Goal: Communication & Community: Participate in discussion

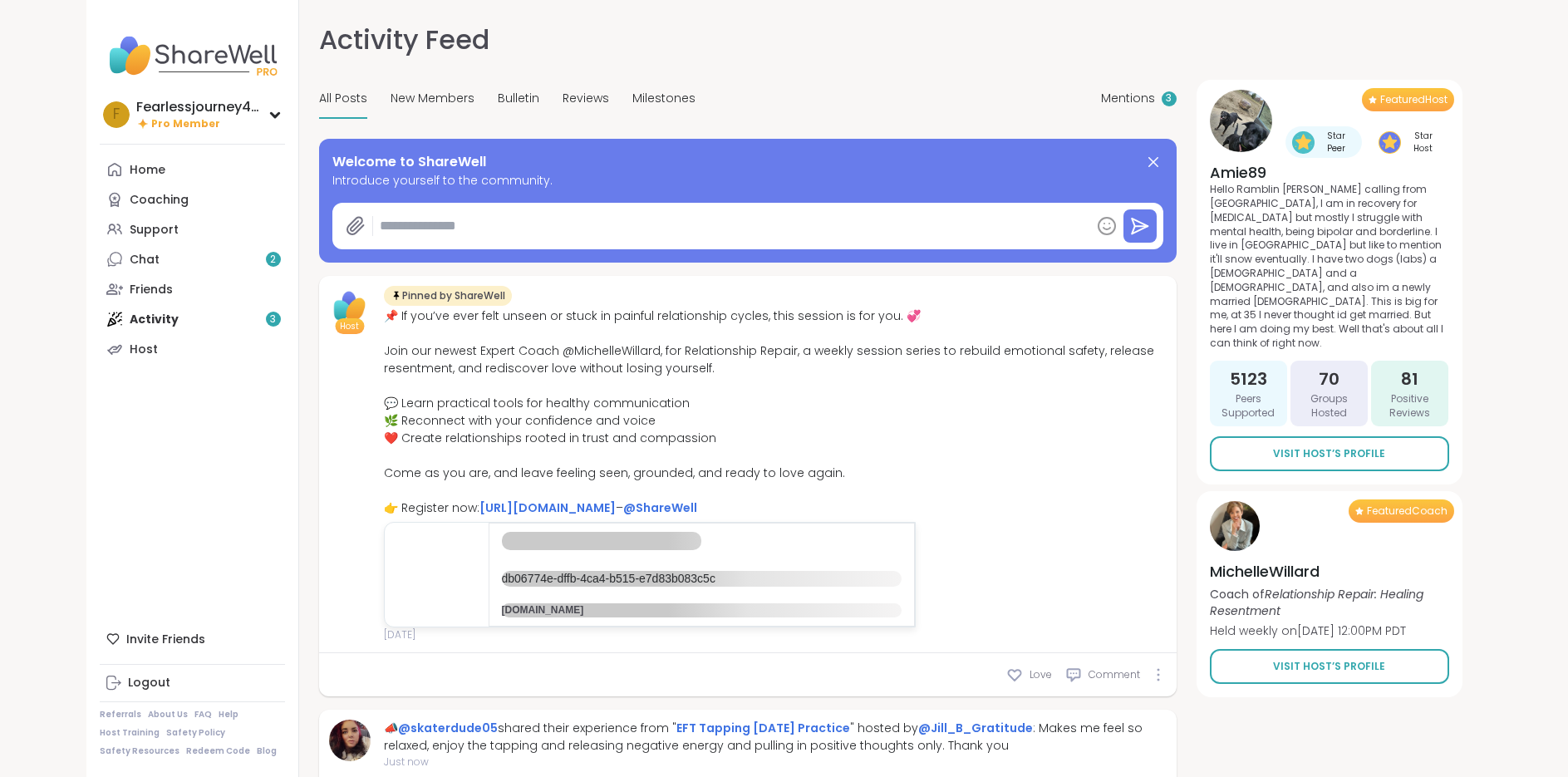
type textarea "*"
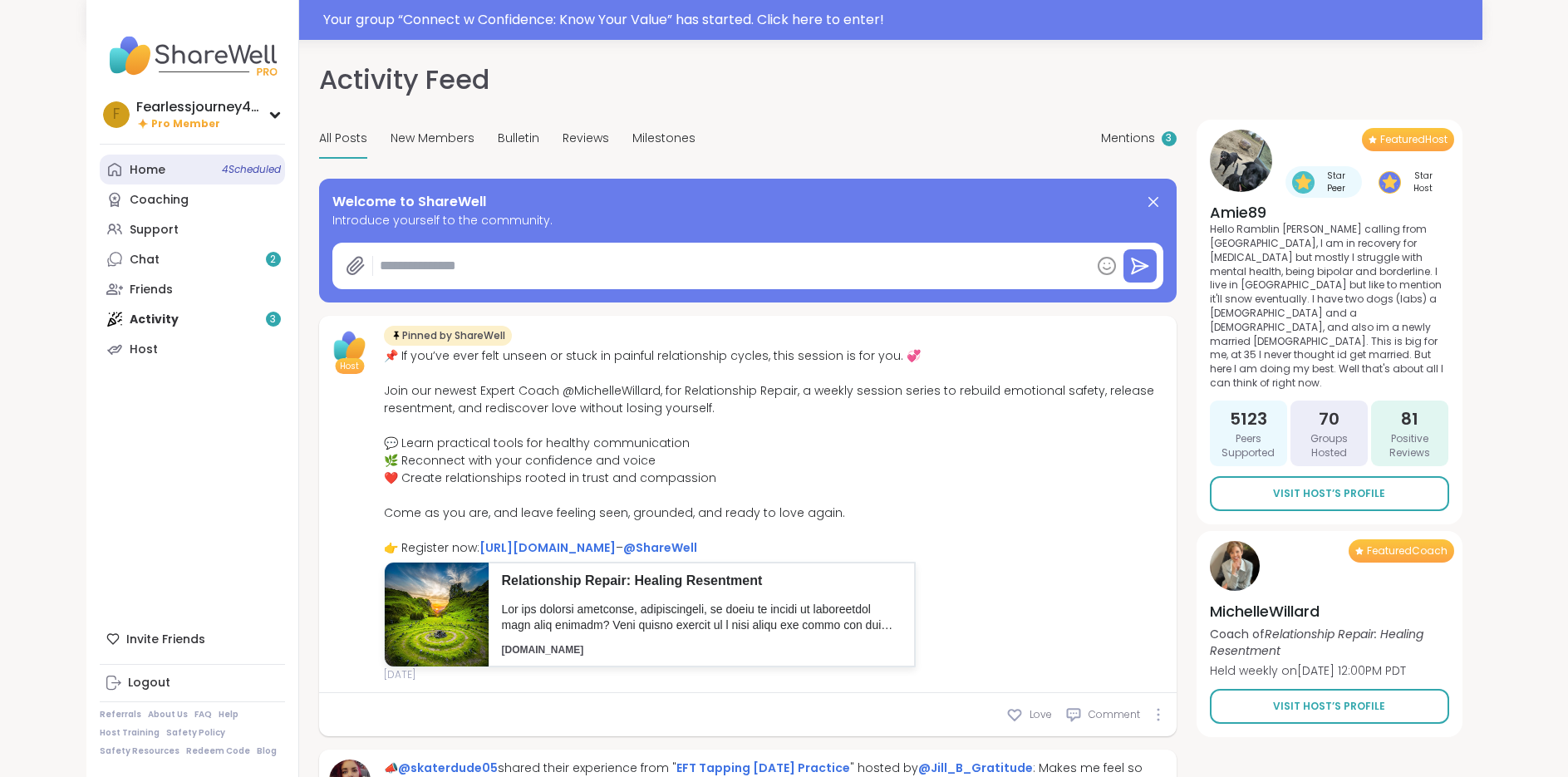
click at [154, 174] on div "Home 4 Scheduled" at bounding box center [147, 170] width 36 height 16
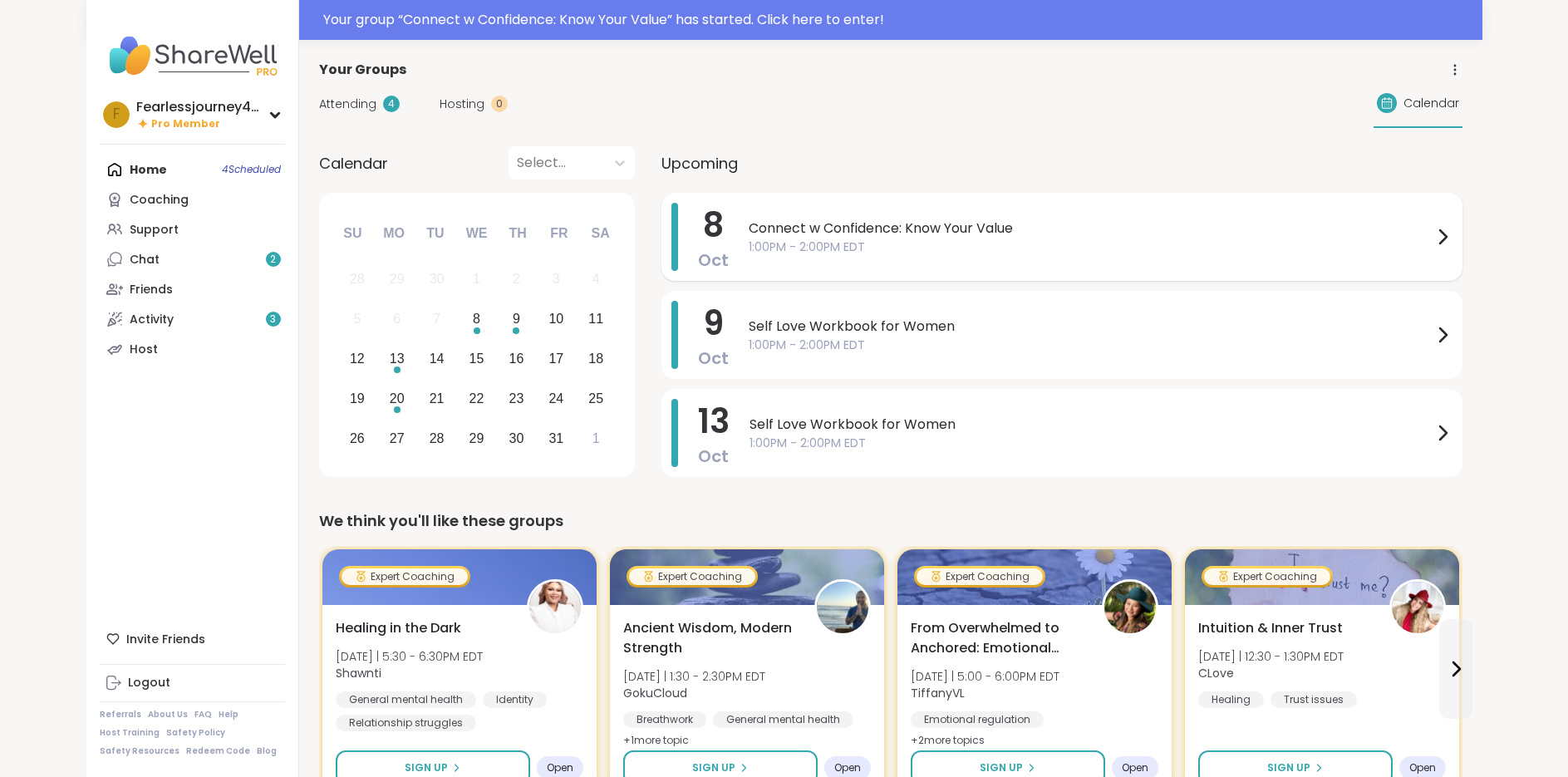
click at [929, 227] on span "Connect w Confidence: Know Your Value" at bounding box center [1091, 228] width 684 height 20
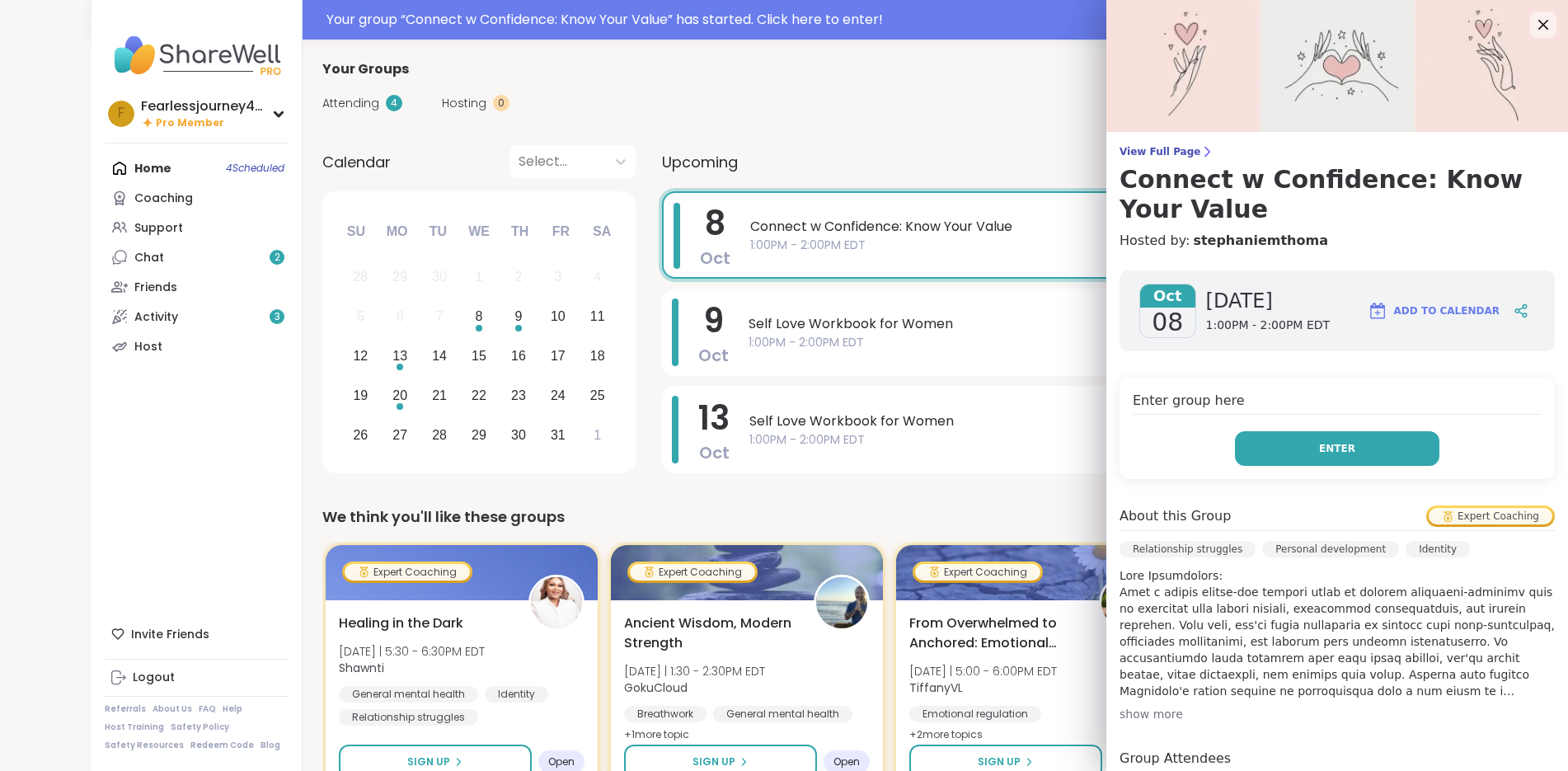
click at [1322, 452] on span "Enter" at bounding box center [1337, 449] width 37 height 15
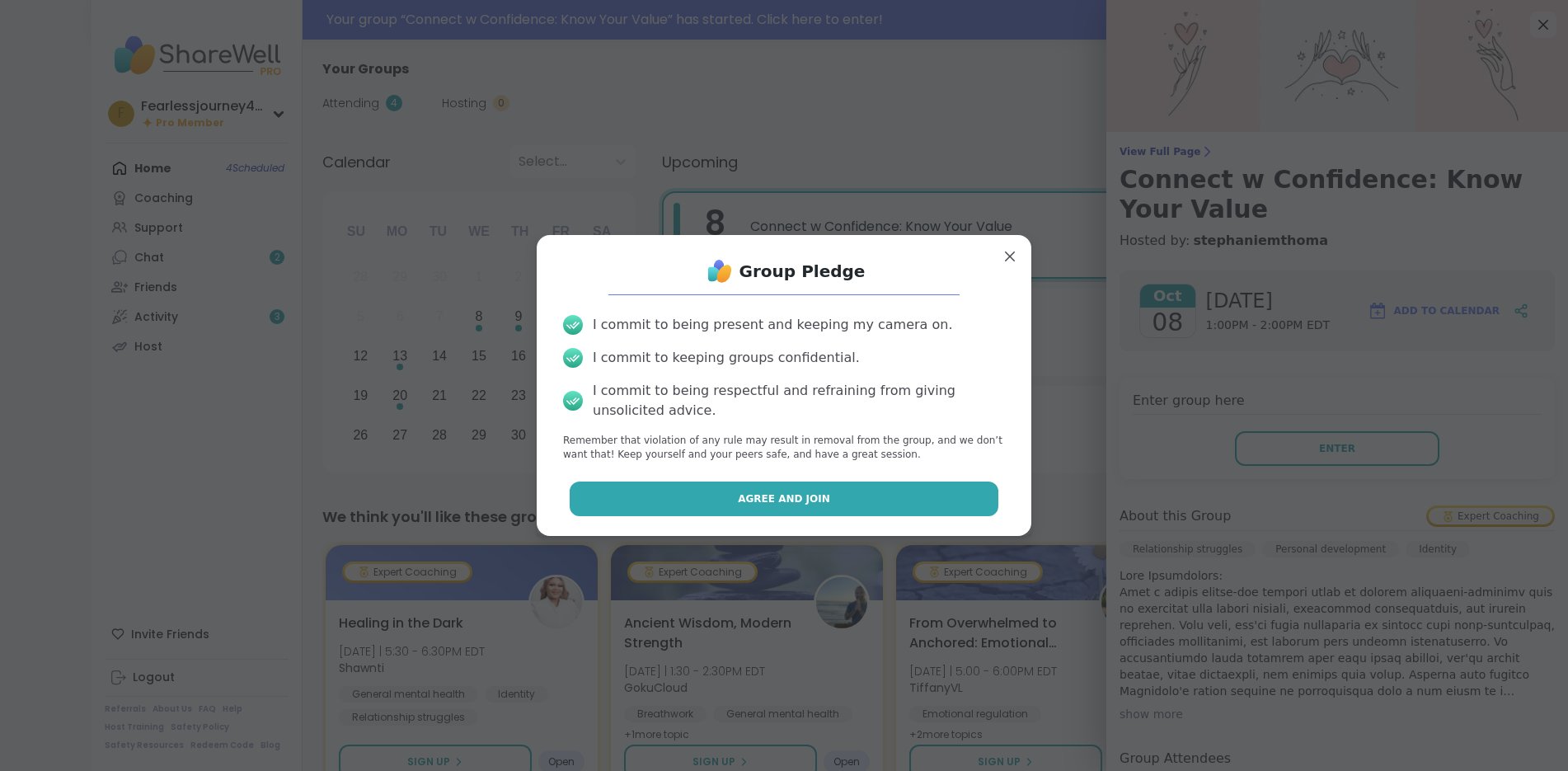
click at [798, 502] on span "Agree and Join" at bounding box center [784, 499] width 93 height 15
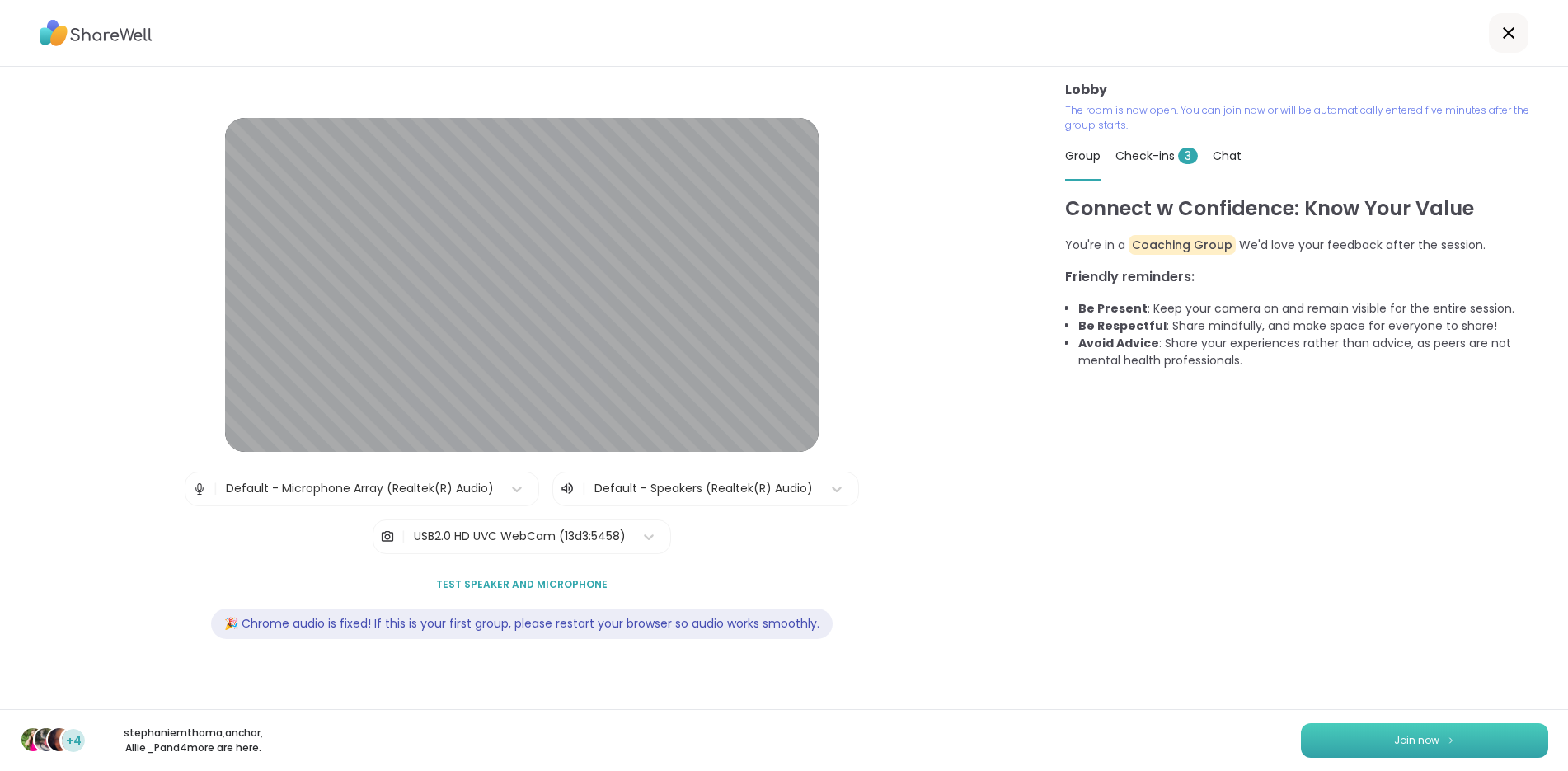
click at [1460, 726] on button "Join now" at bounding box center [1424, 741] width 247 height 35
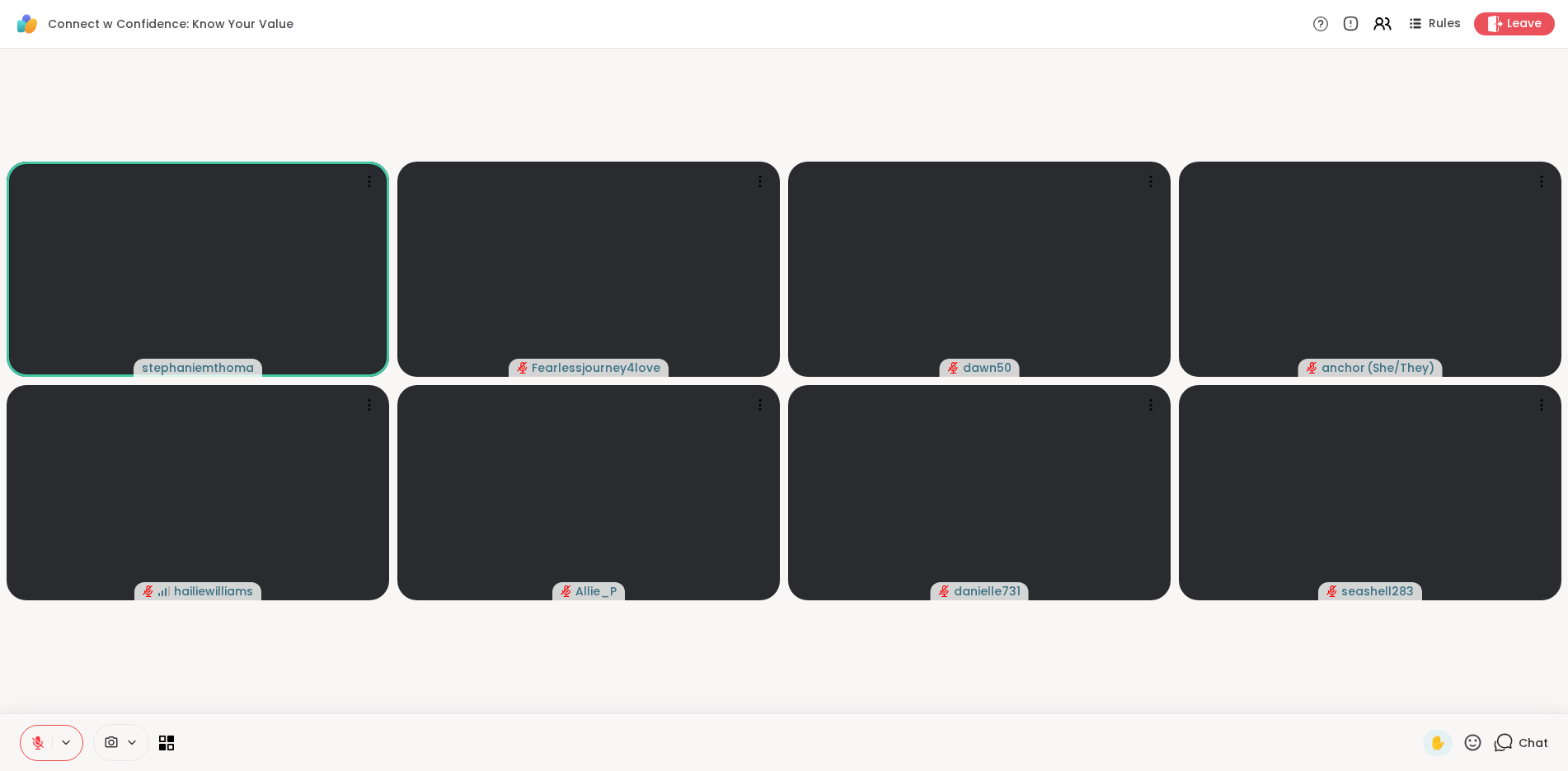
click at [1497, 742] on icon at bounding box center [1503, 742] width 21 height 21
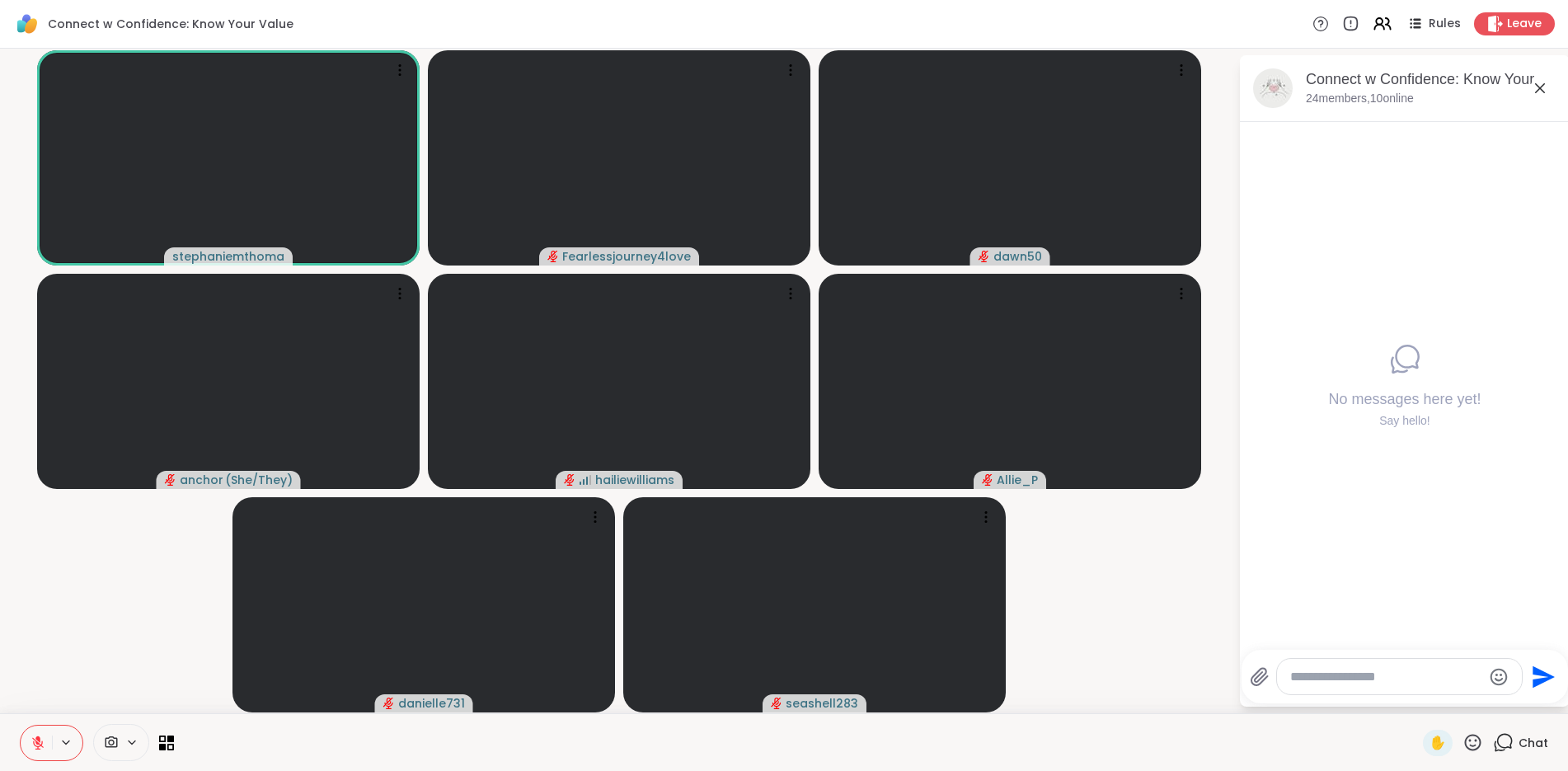
click at [1341, 676] on textarea "Type your message" at bounding box center [1386, 677] width 192 height 16
type textarea "*****"
click at [1539, 676] on icon "Send" at bounding box center [1545, 677] width 27 height 27
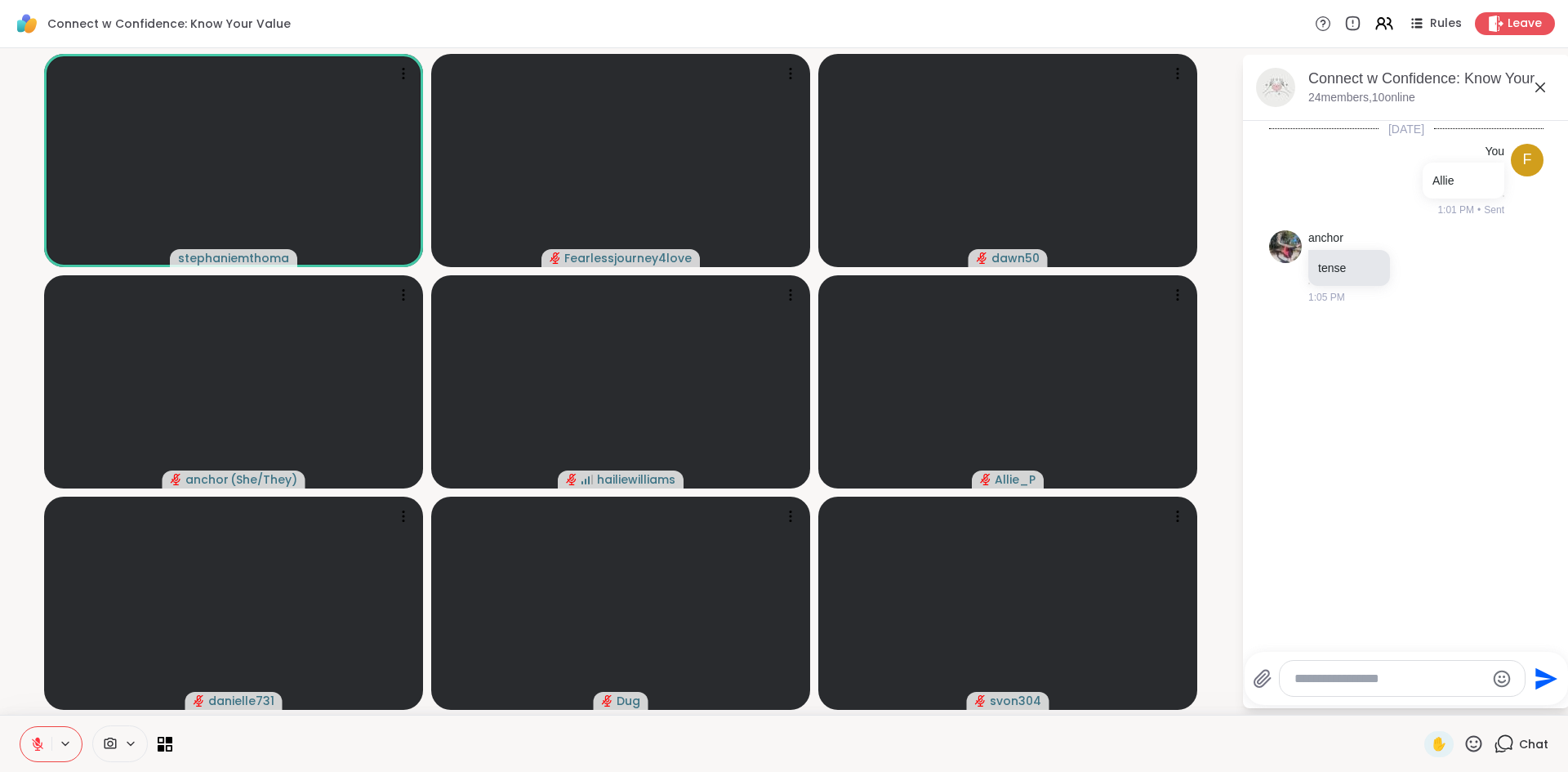
click at [1345, 682] on textarea "Type your message" at bounding box center [1389, 678] width 190 height 16
type textarea "*******"
click at [1539, 683] on icon "Send" at bounding box center [1546, 677] width 22 height 22
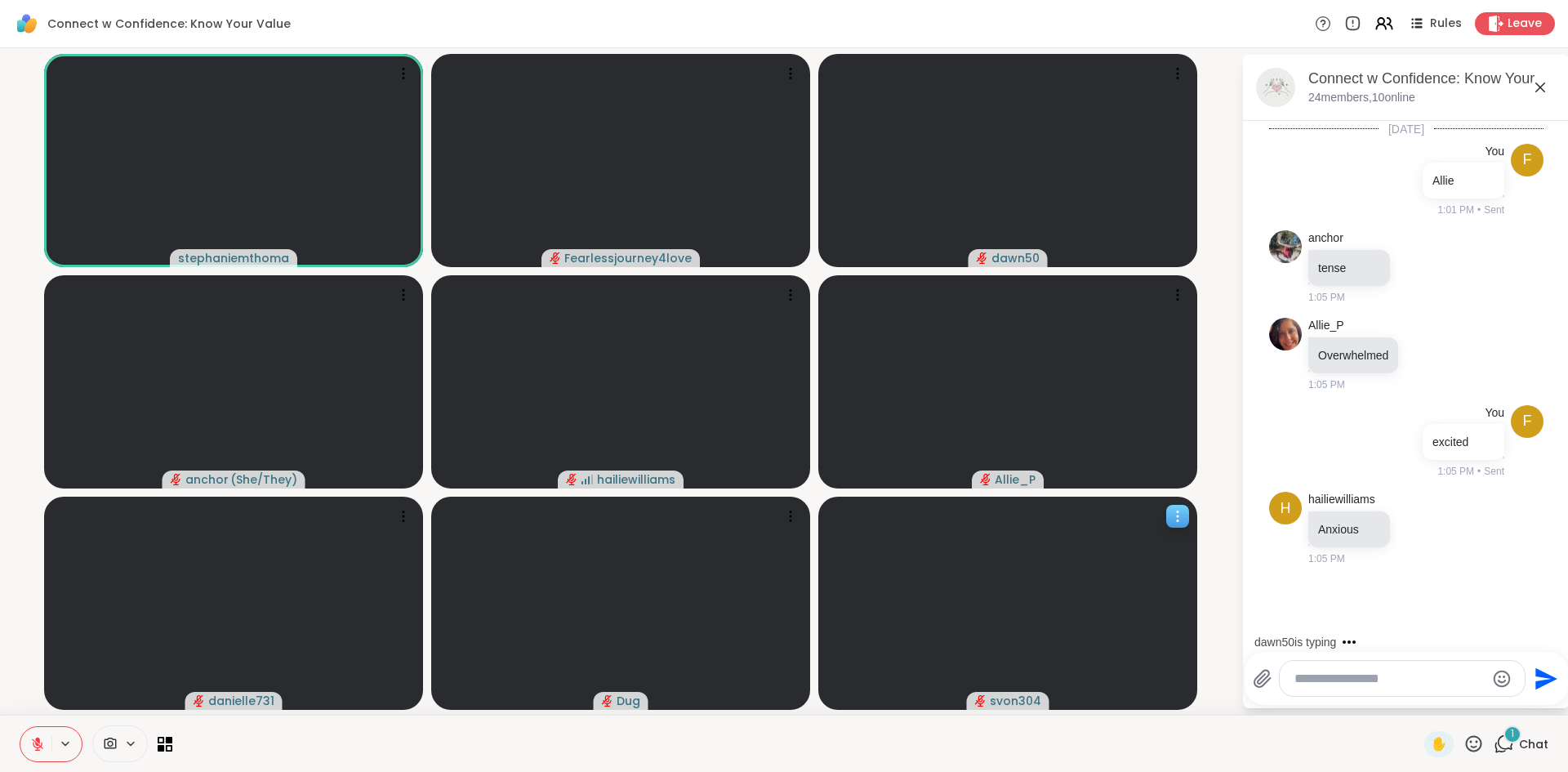
scroll to position [18, 0]
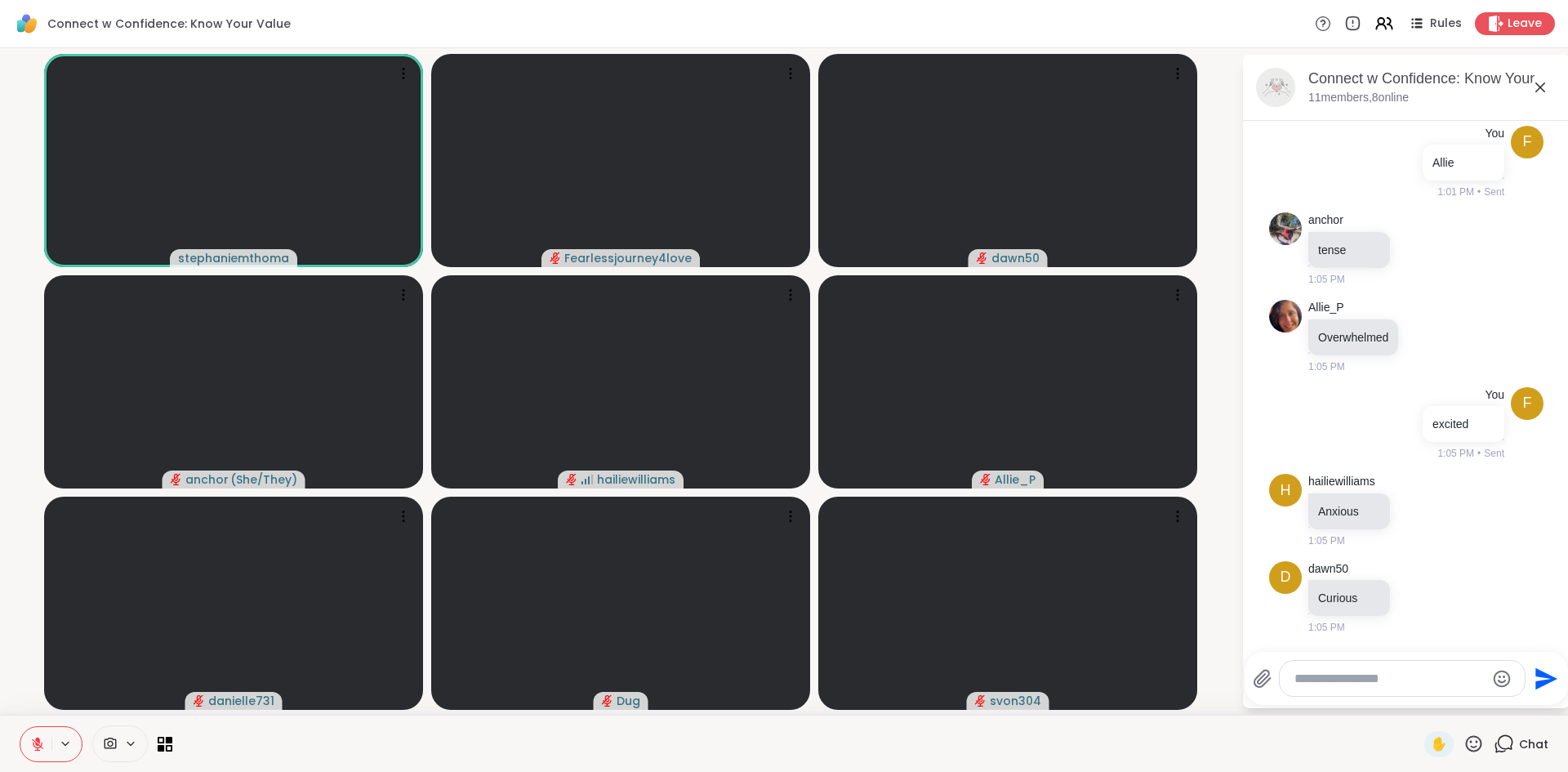
click at [1376, 677] on textarea "Type your message" at bounding box center [1389, 678] width 190 height 16
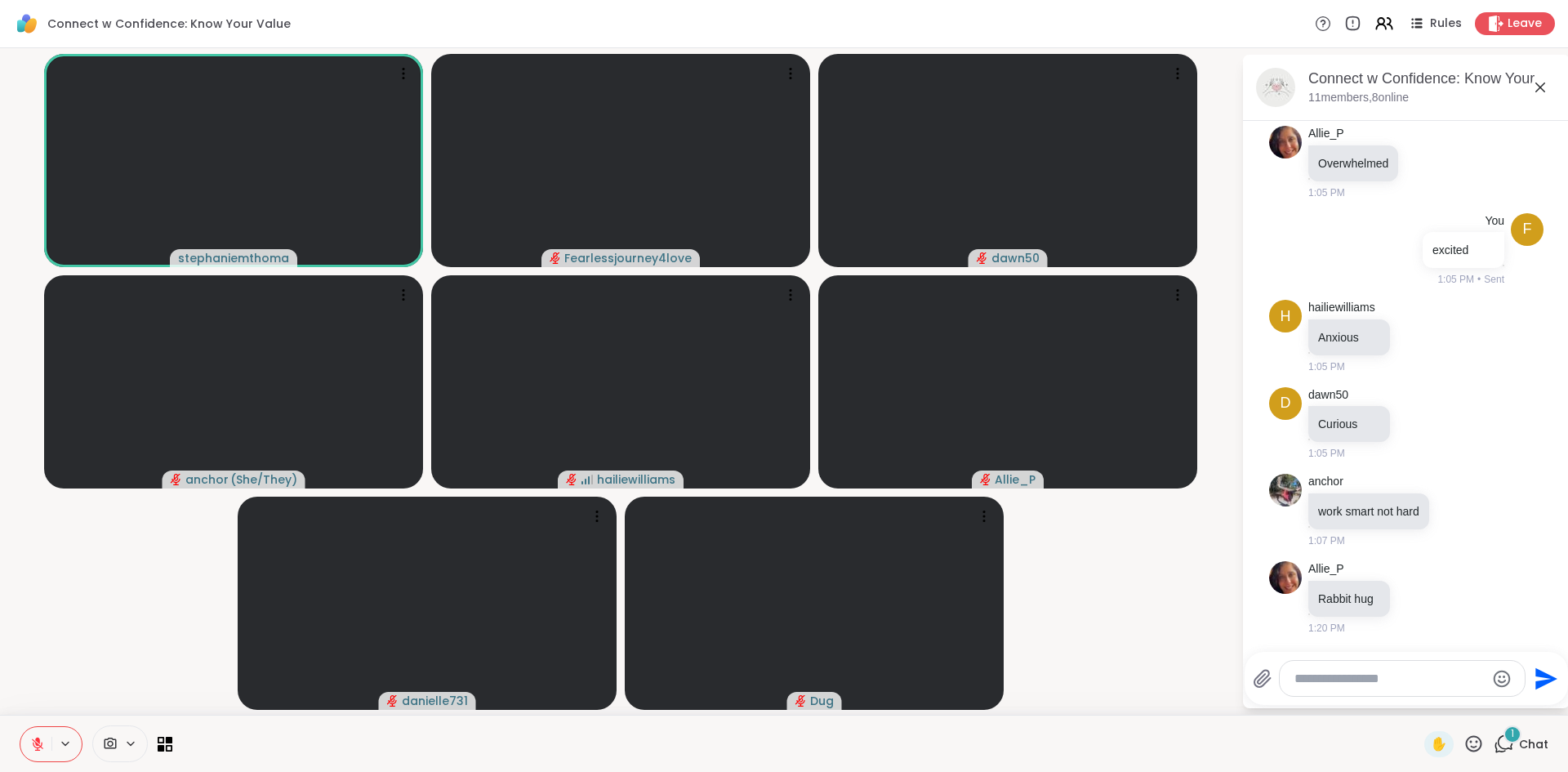
scroll to position [278, 0]
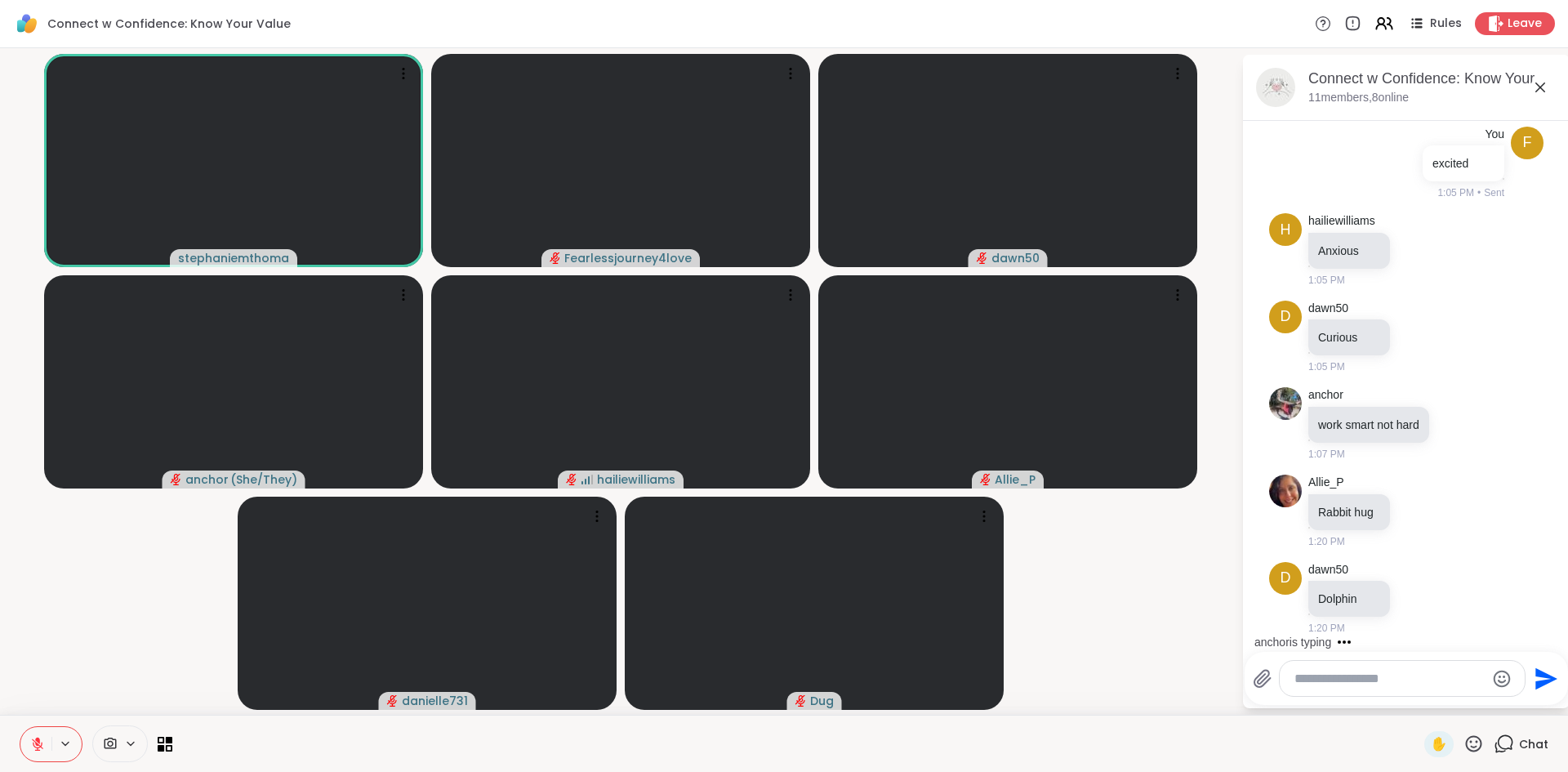
click at [1354, 670] on textarea "Type your message" at bounding box center [1389, 678] width 190 height 16
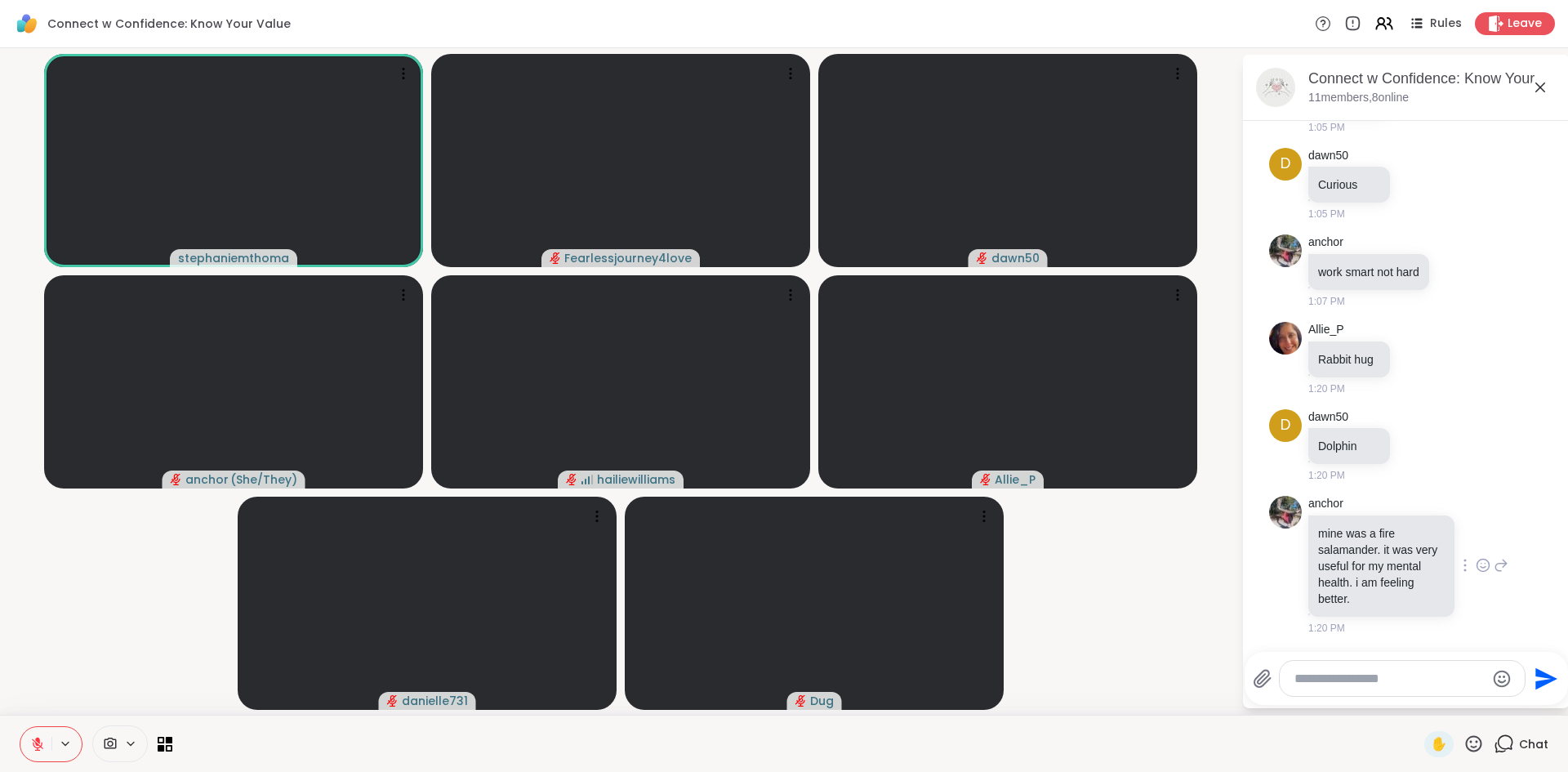
type textarea "*"
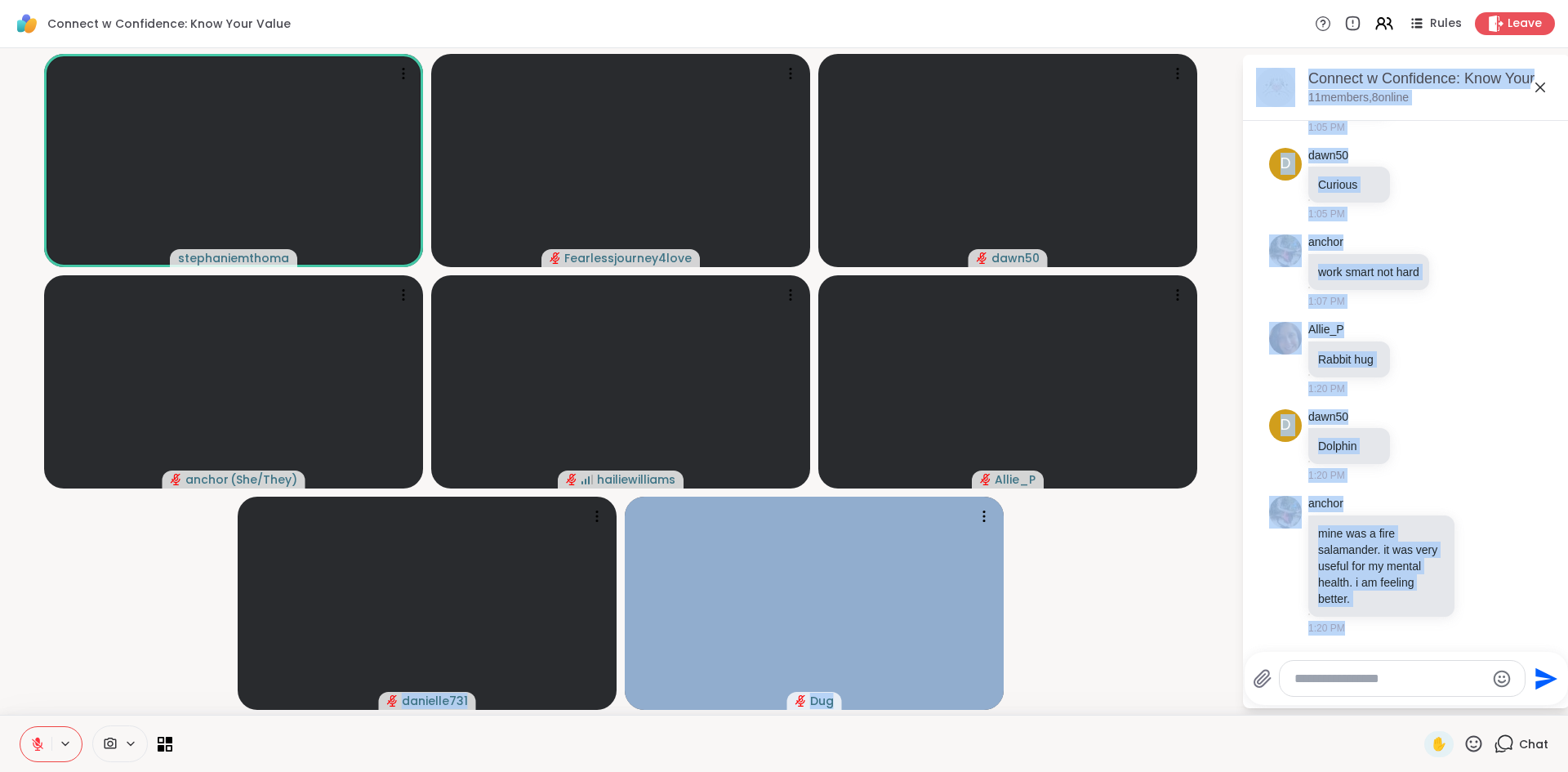
drag, startPoint x: 1347, startPoint y: 636, endPoint x: 11, endPoint y: 658, distance: 1336.2
click at [205, 642] on div "stephaniemthoma Fearlessjourney4love dawn50 anchor ( She/They ) hailiewilliams …" at bounding box center [784, 382] width 1568 height 666
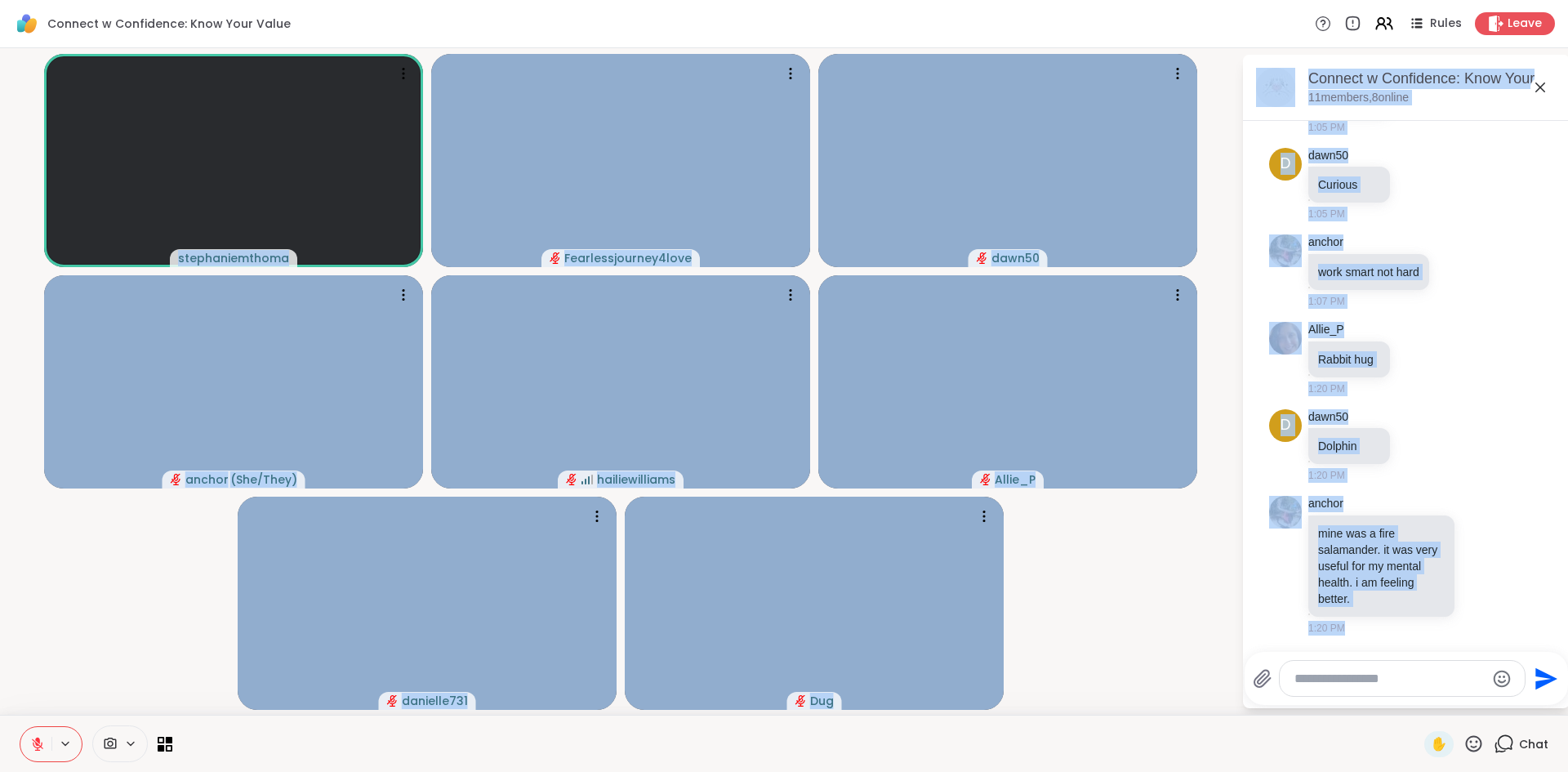
scroll to position [4, 0]
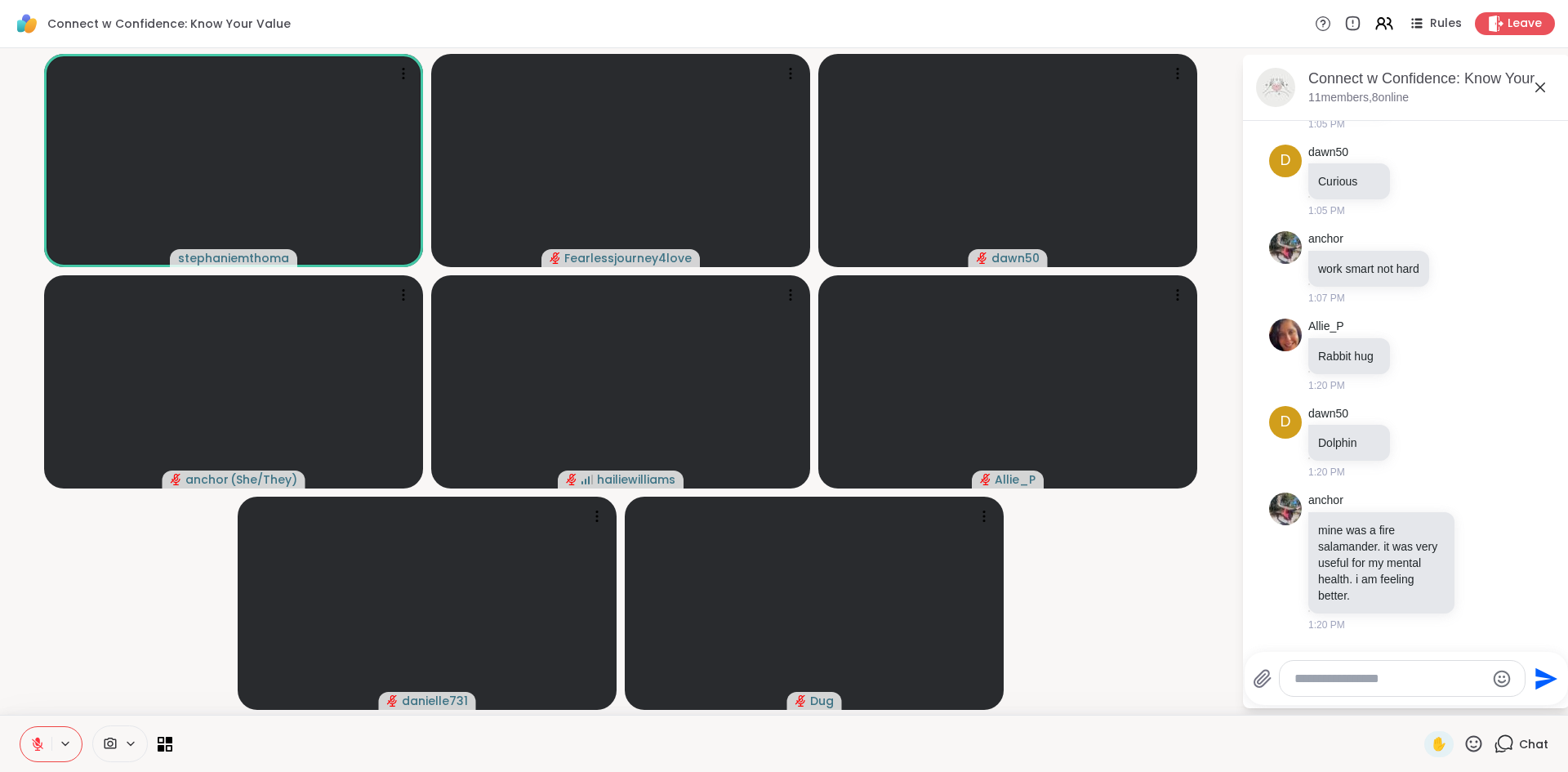
click at [1376, 682] on textarea "Type your message" at bounding box center [1389, 678] width 190 height 16
type textarea "**********"
click at [1503, 677] on icon "Emoji picker" at bounding box center [1502, 678] width 19 height 19
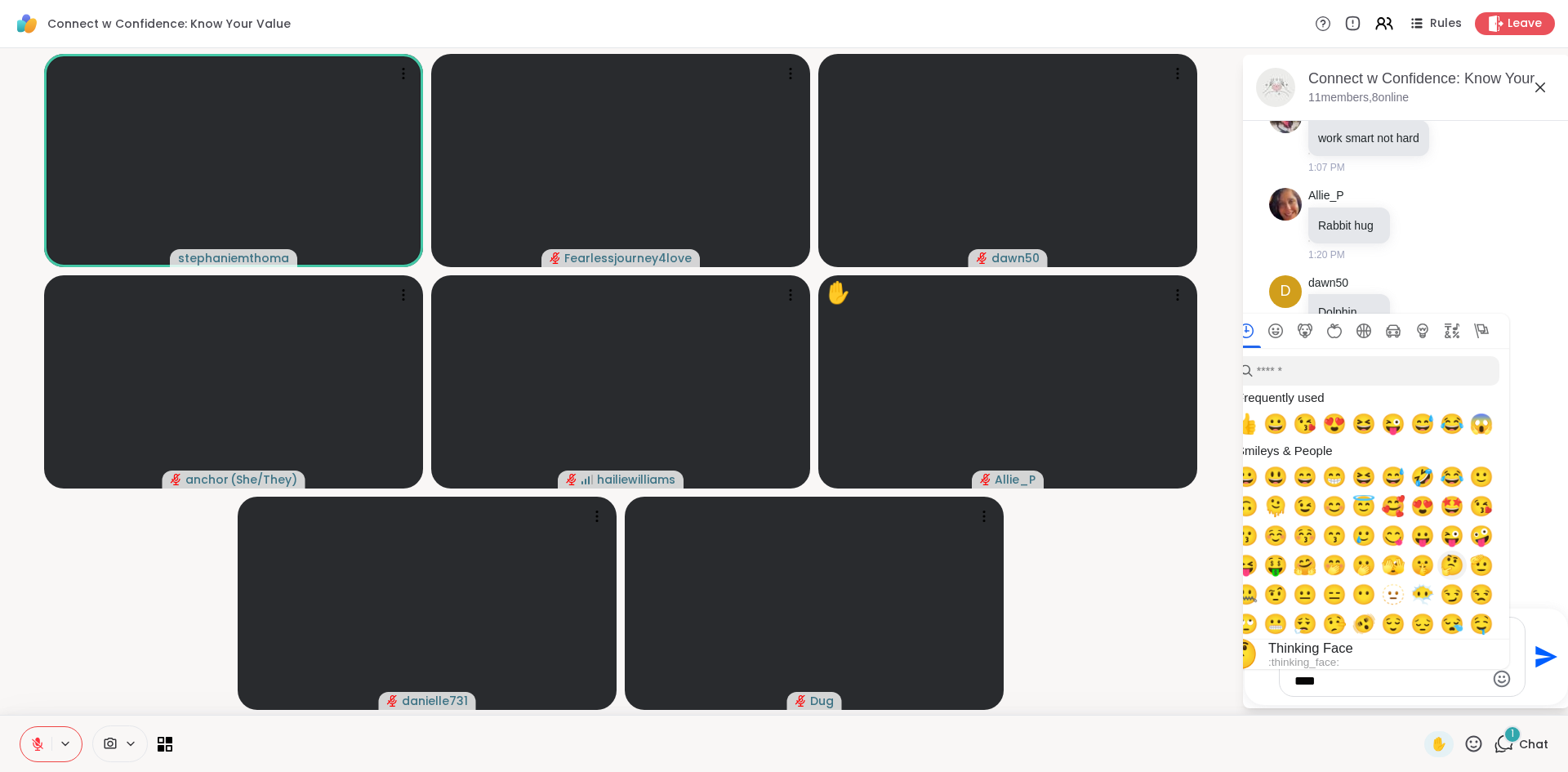
scroll to position [681, 0]
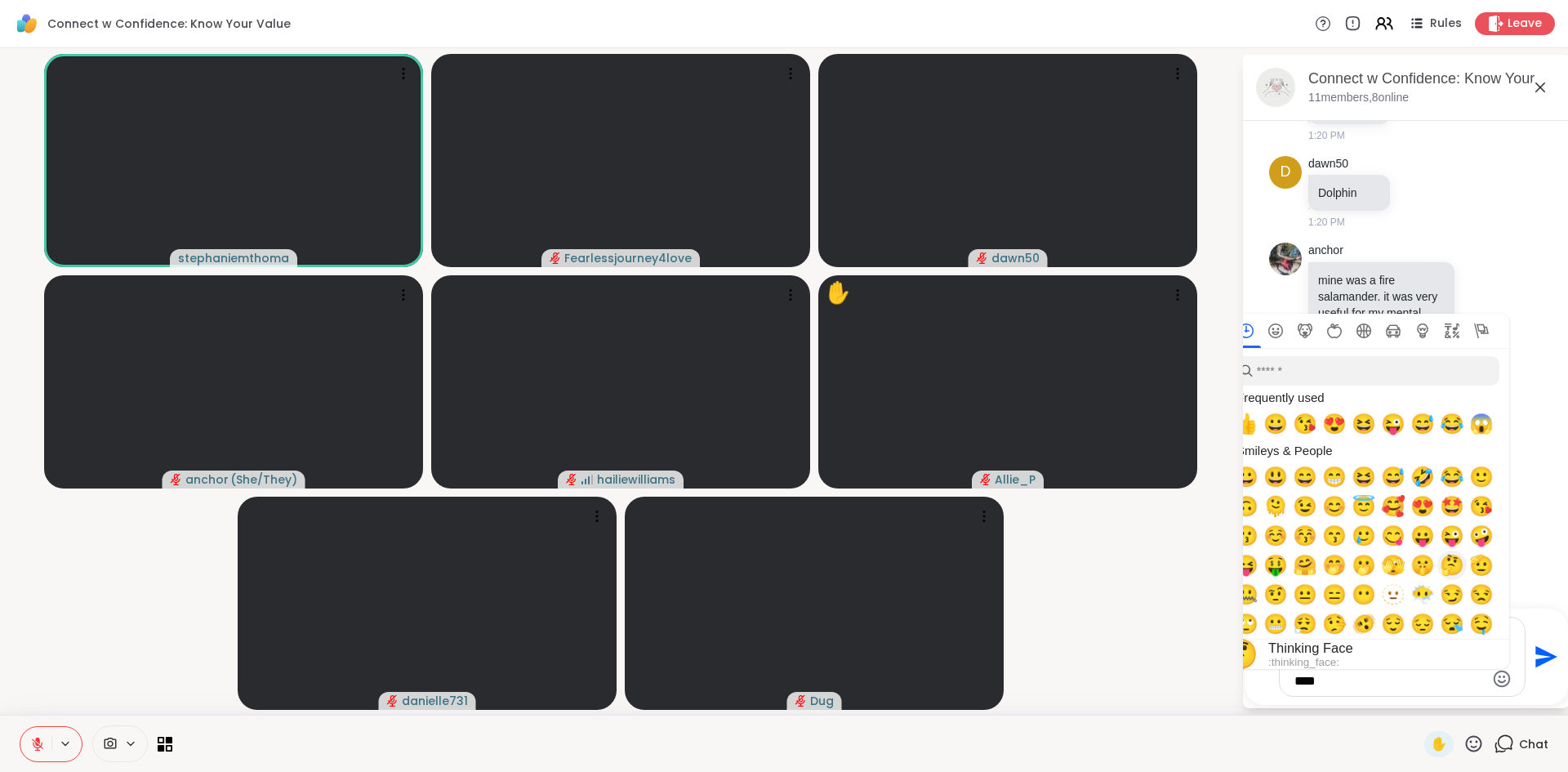
click at [1451, 566] on span "🤔" at bounding box center [1452, 565] width 25 height 23
click at [1451, 565] on span "🤔" at bounding box center [1452, 565] width 25 height 23
click at [1536, 661] on icon "Send" at bounding box center [1546, 656] width 22 height 22
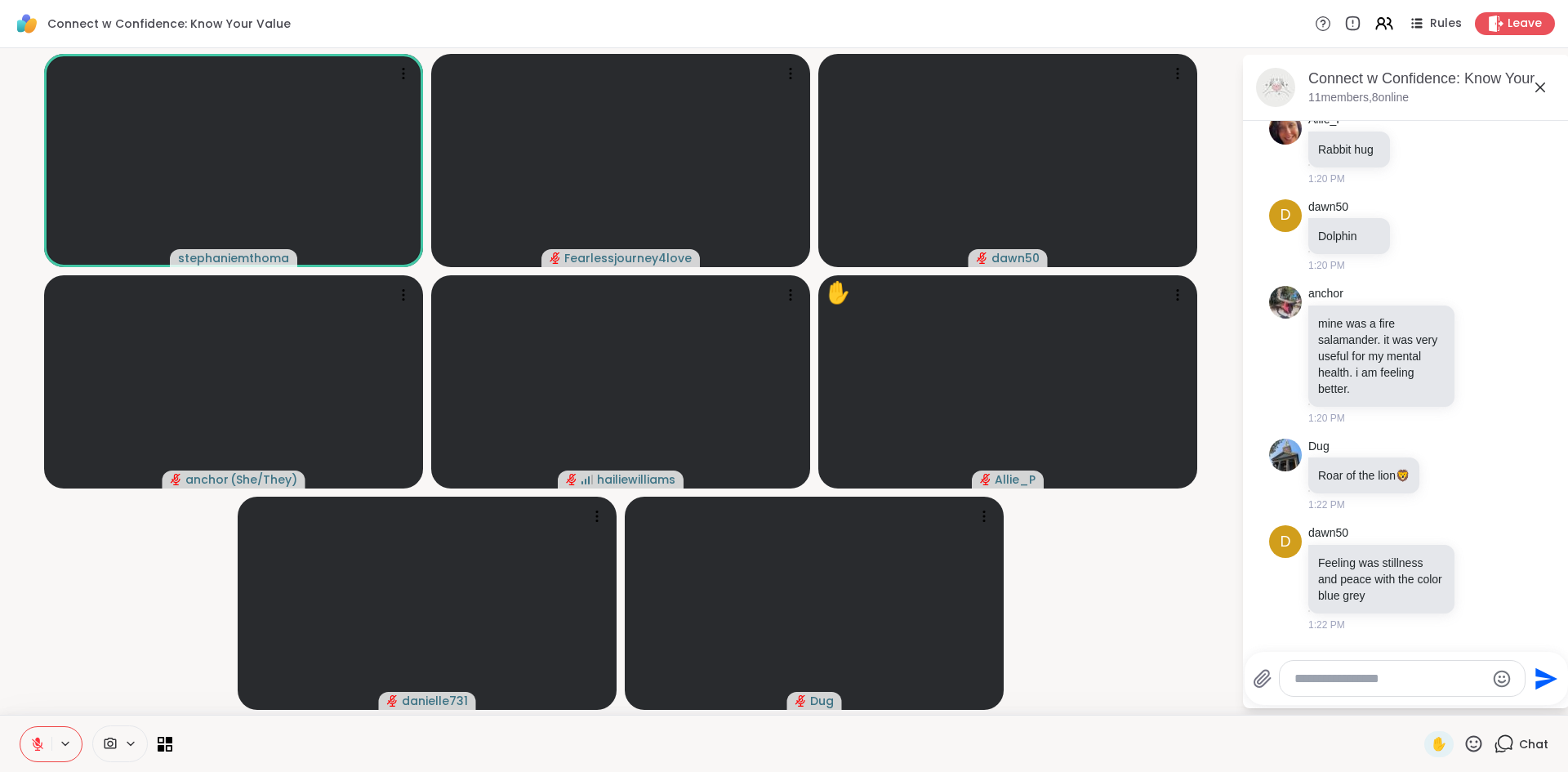
scroll to position [806, 0]
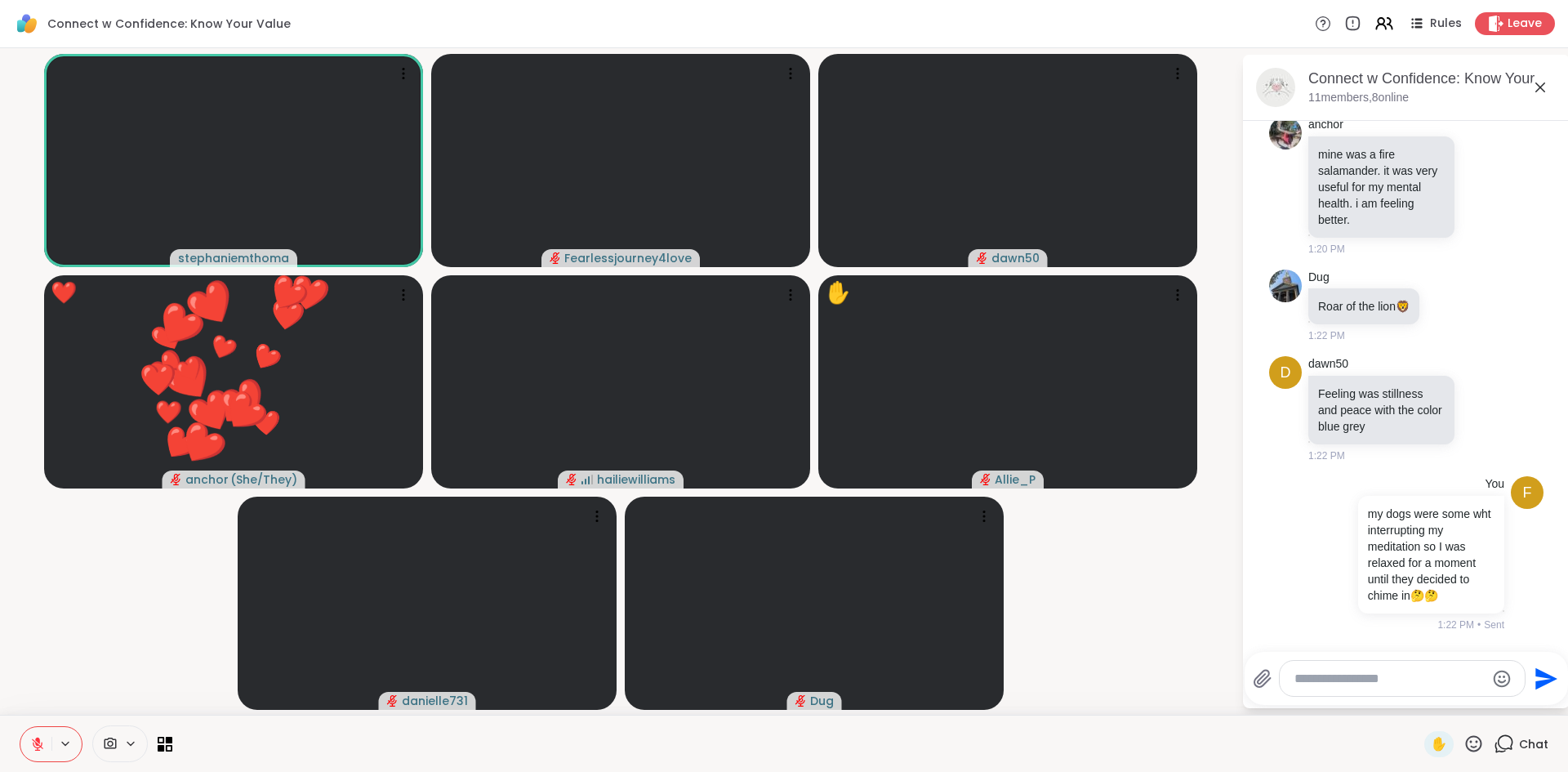
click at [1354, 680] on textarea "Type your message" at bounding box center [1389, 678] width 190 height 16
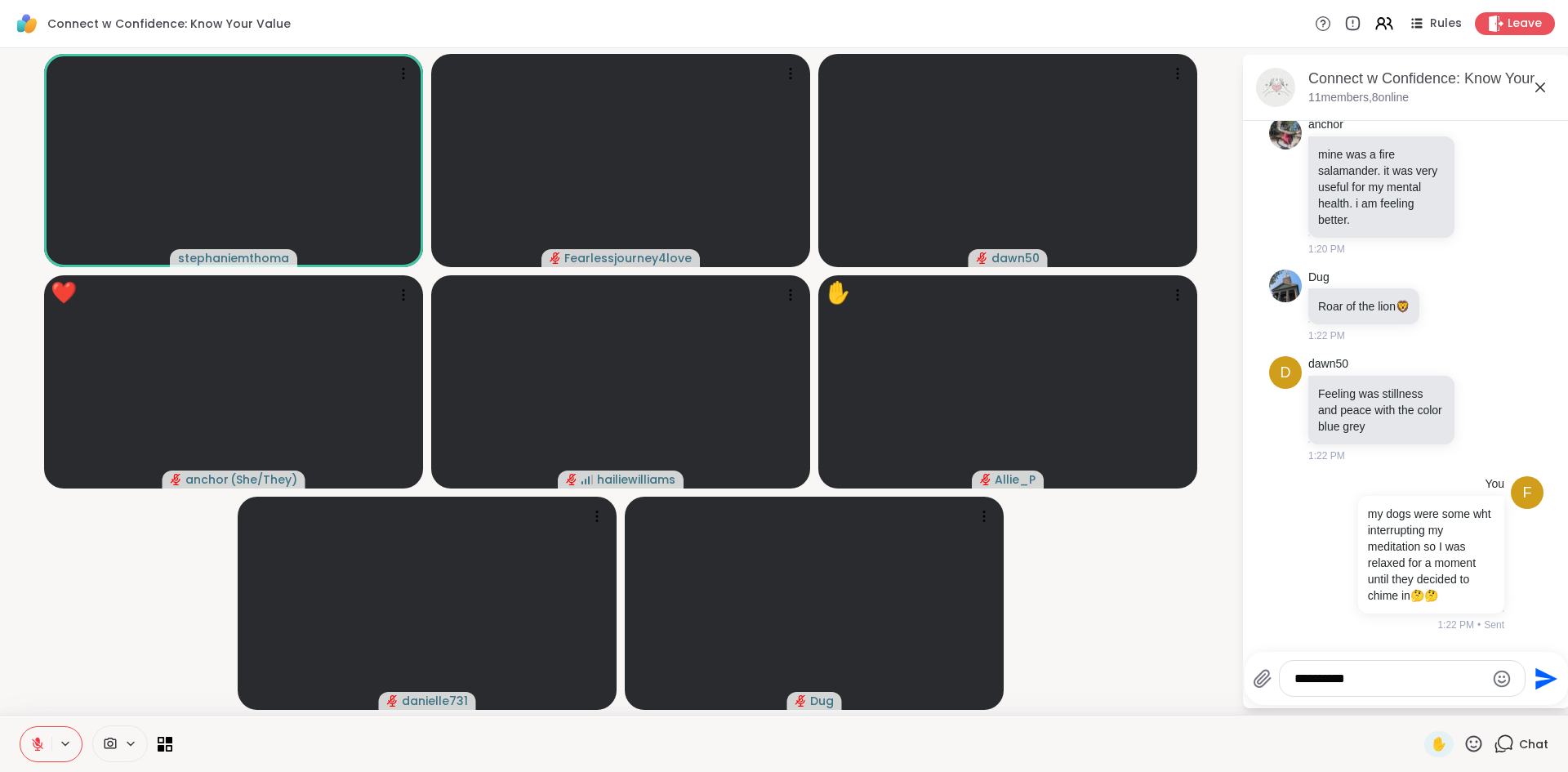
type textarea "**********"
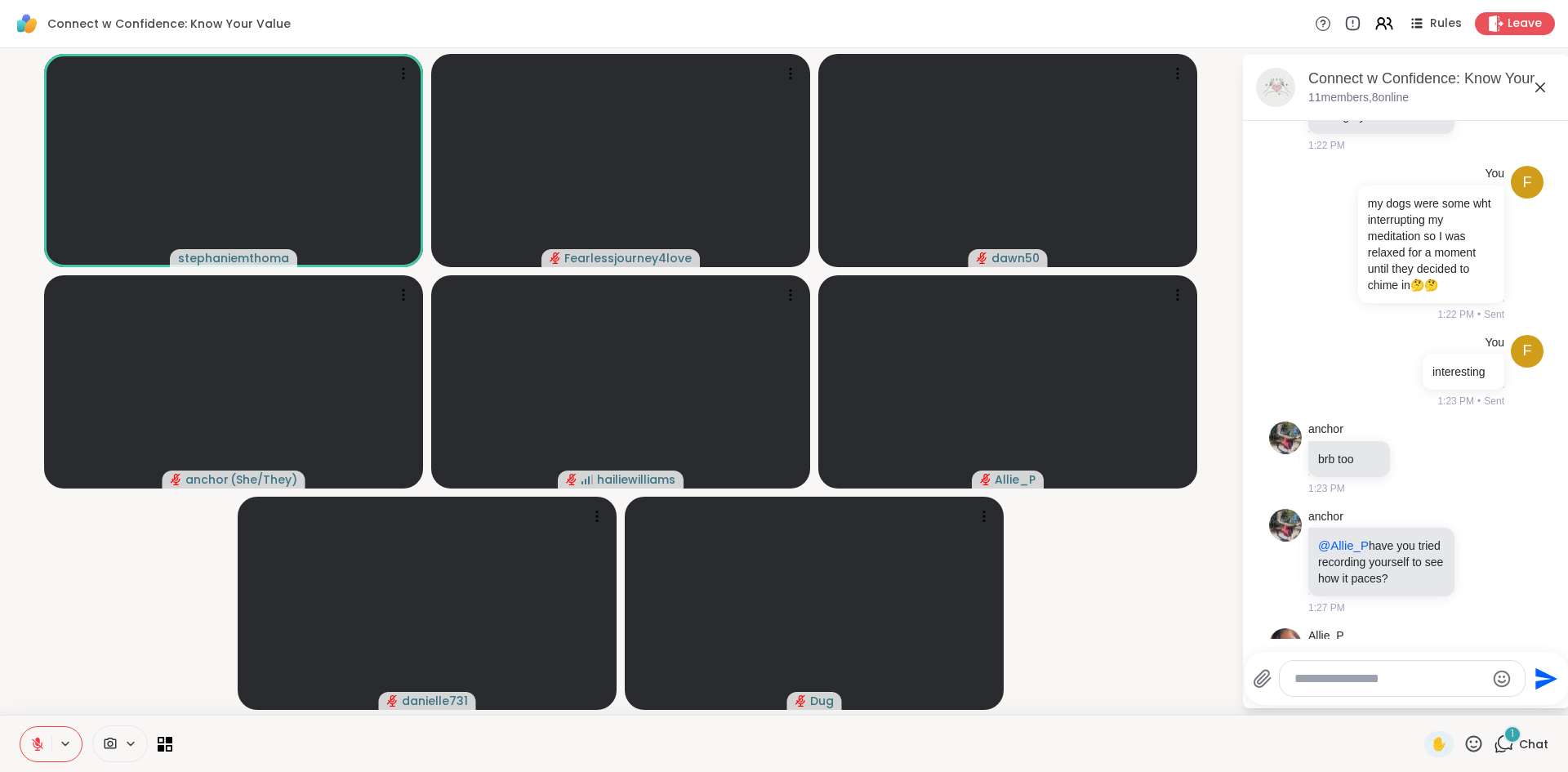
scroll to position [1314, 0]
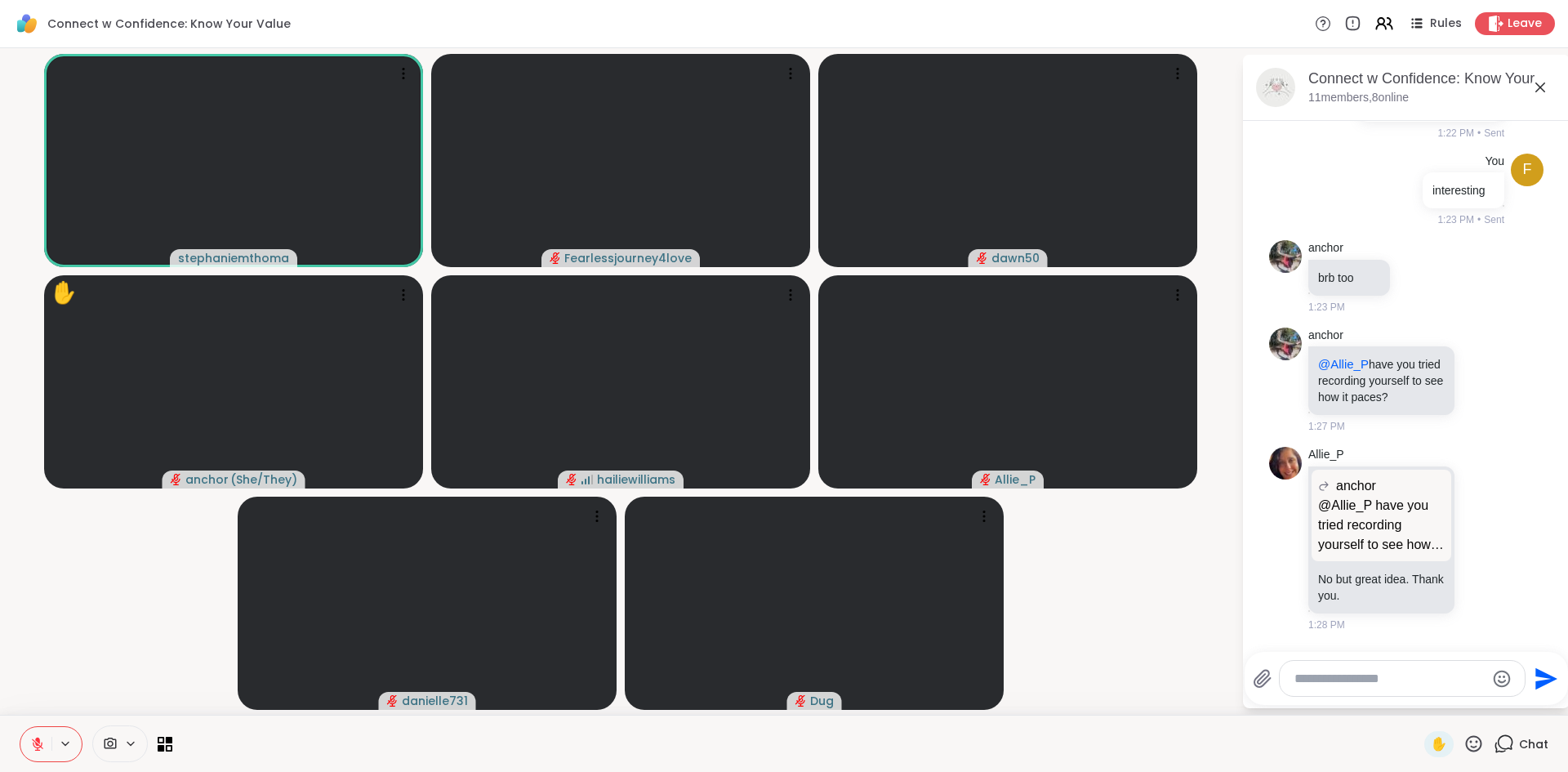
drag, startPoint x: 1424, startPoint y: 746, endPoint x: 1280, endPoint y: 776, distance: 147.1
click at [1280, 762] on html "Connect w Confidence: Know Your Value Rules Leave stephaniemthoma Fearlessjourn…" at bounding box center [784, 386] width 1568 height 772
click at [1430, 745] on span "✋" at bounding box center [1438, 744] width 16 height 19
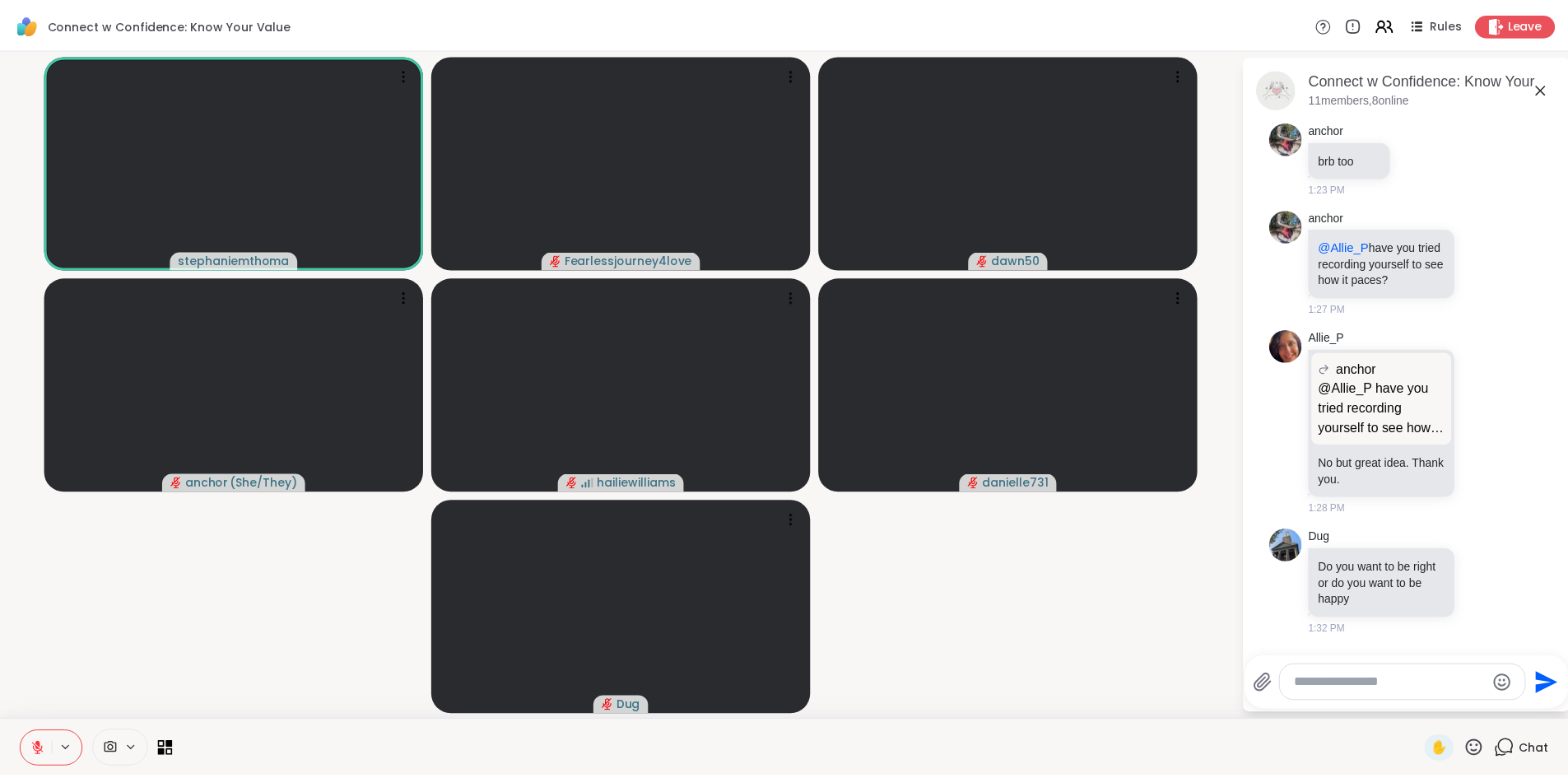
scroll to position [1583, 0]
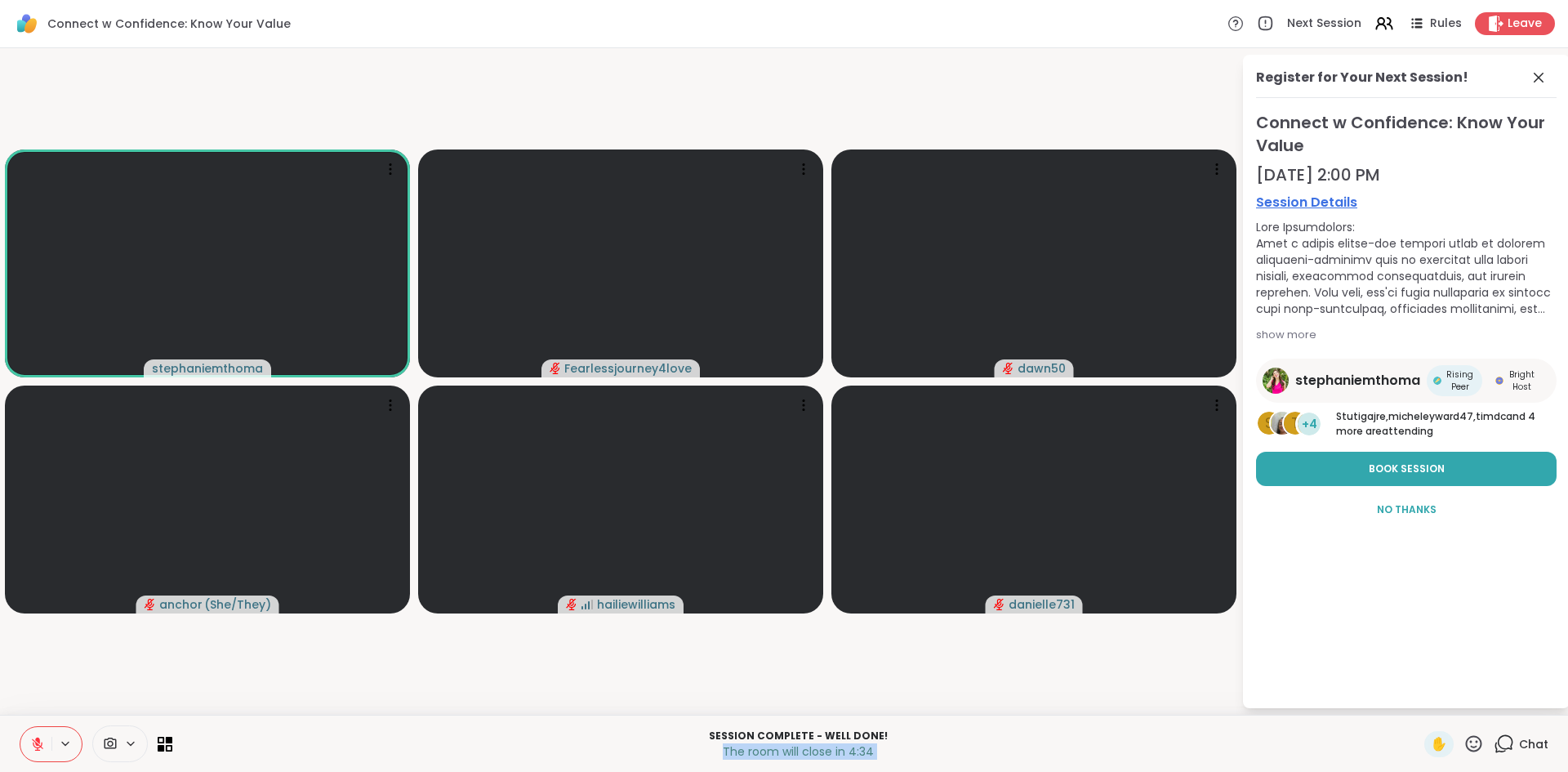
drag, startPoint x: 1426, startPoint y: 747, endPoint x: 1411, endPoint y: 774, distance: 30.9
click at [1411, 762] on html "Connect w Confidence: Know Your Value Next Session Rules Leave stephaniemthoma …" at bounding box center [784, 386] width 1568 height 772
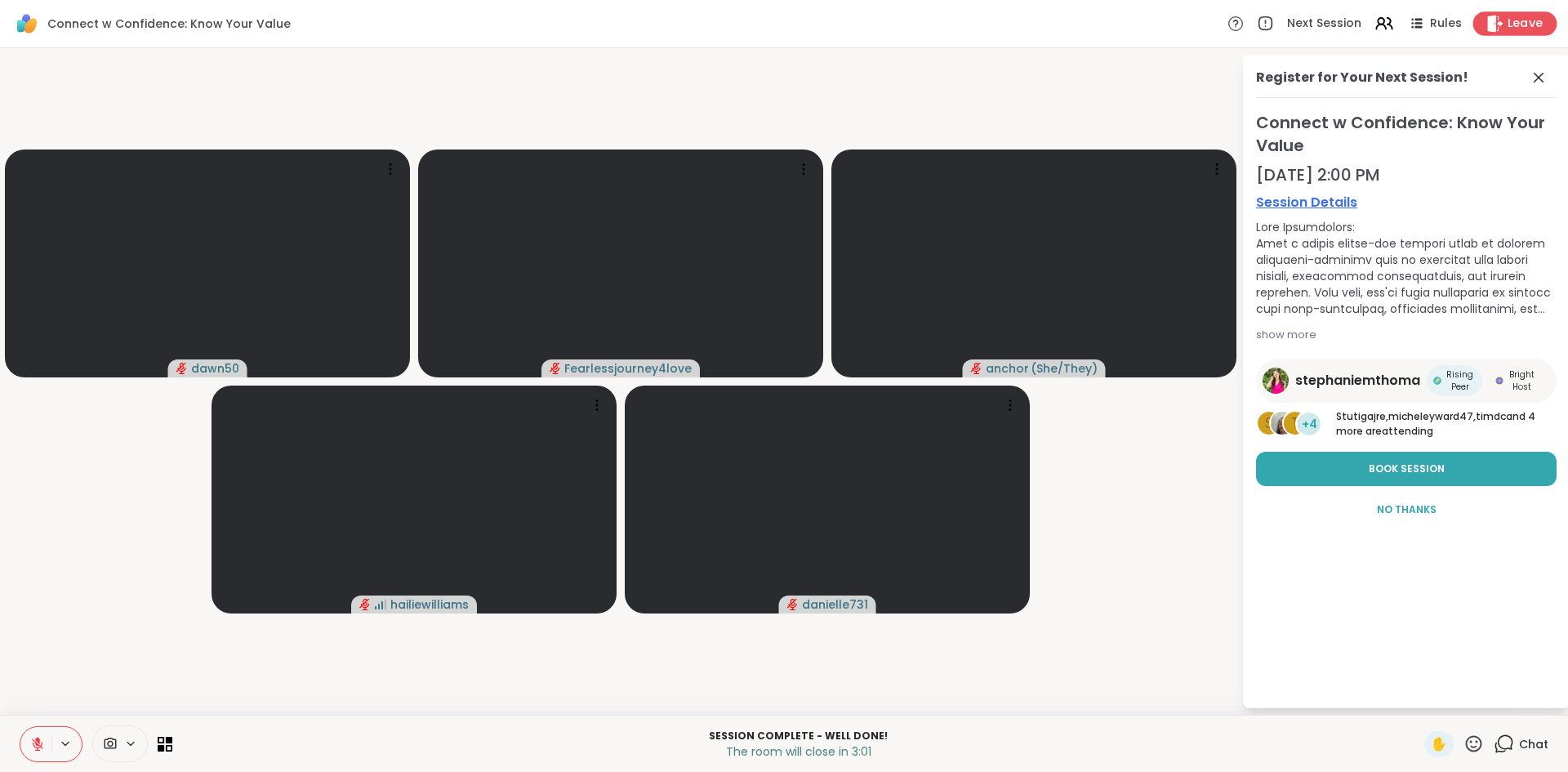
click at [1511, 26] on span "Leave" at bounding box center [1525, 24] width 36 height 17
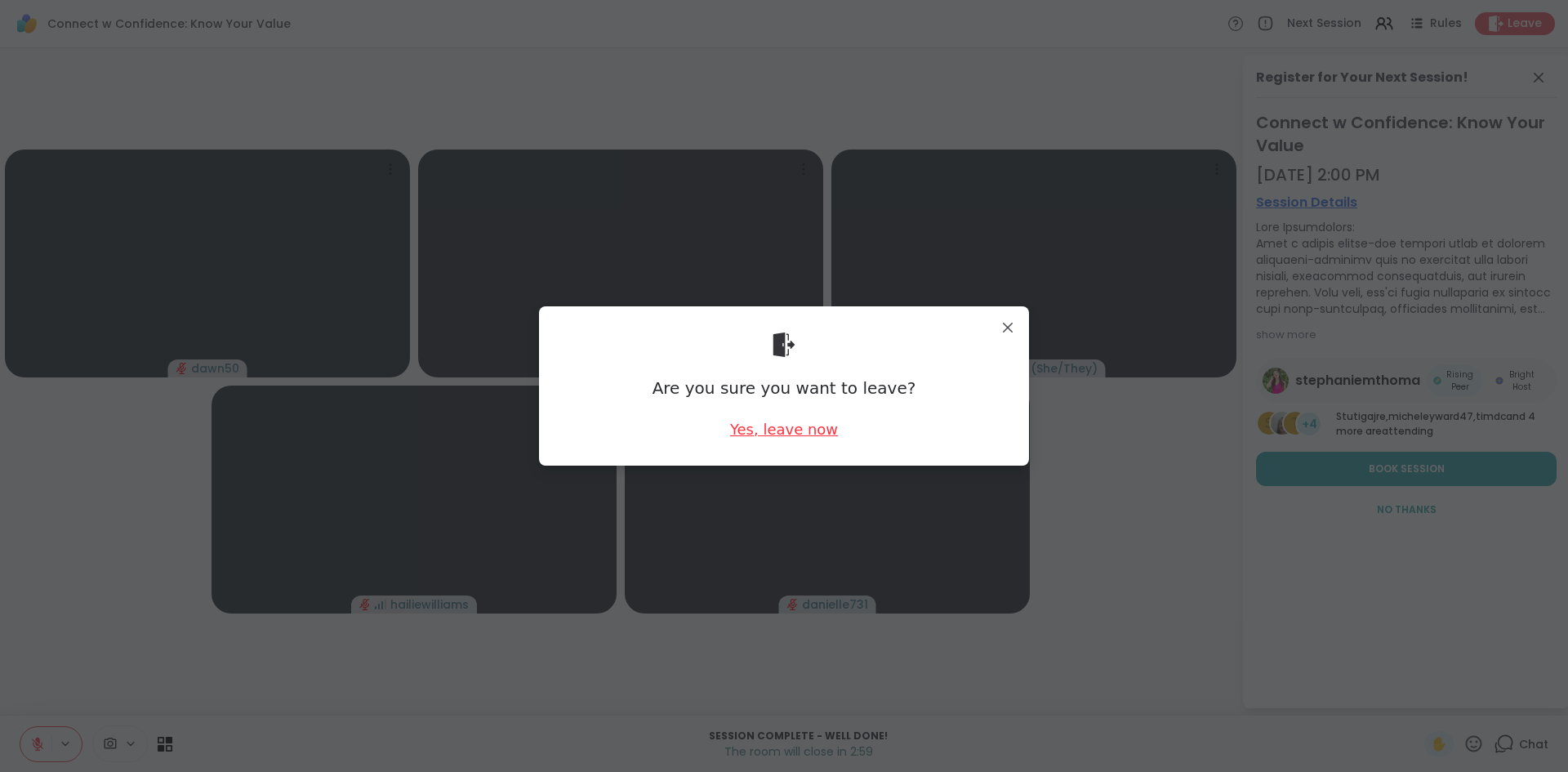
click at [808, 434] on div "Yes, leave now" at bounding box center [784, 428] width 108 height 20
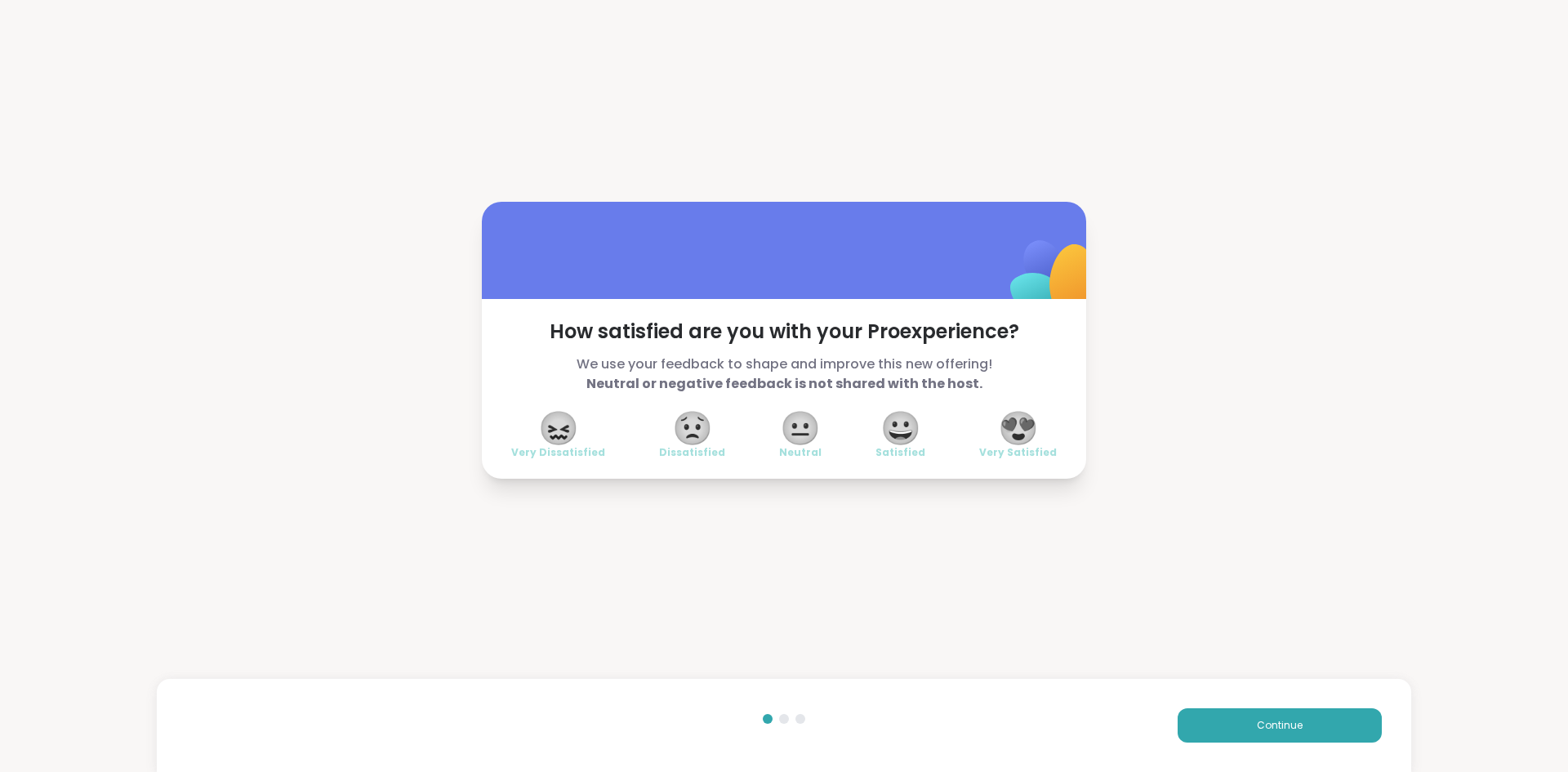
click at [1024, 428] on span "😍" at bounding box center [1019, 428] width 41 height 29
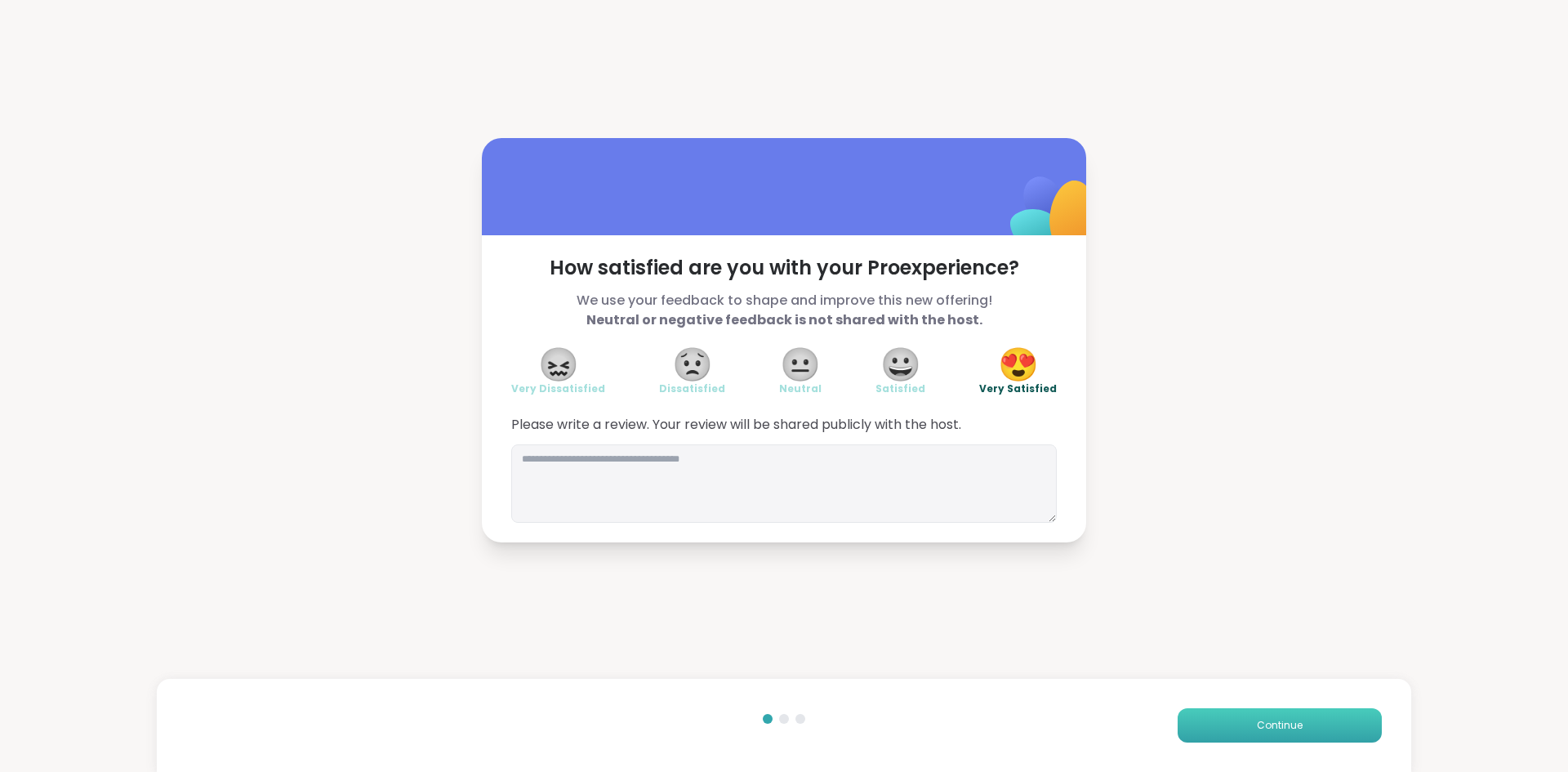
click at [1287, 720] on span "Continue" at bounding box center [1280, 725] width 46 height 15
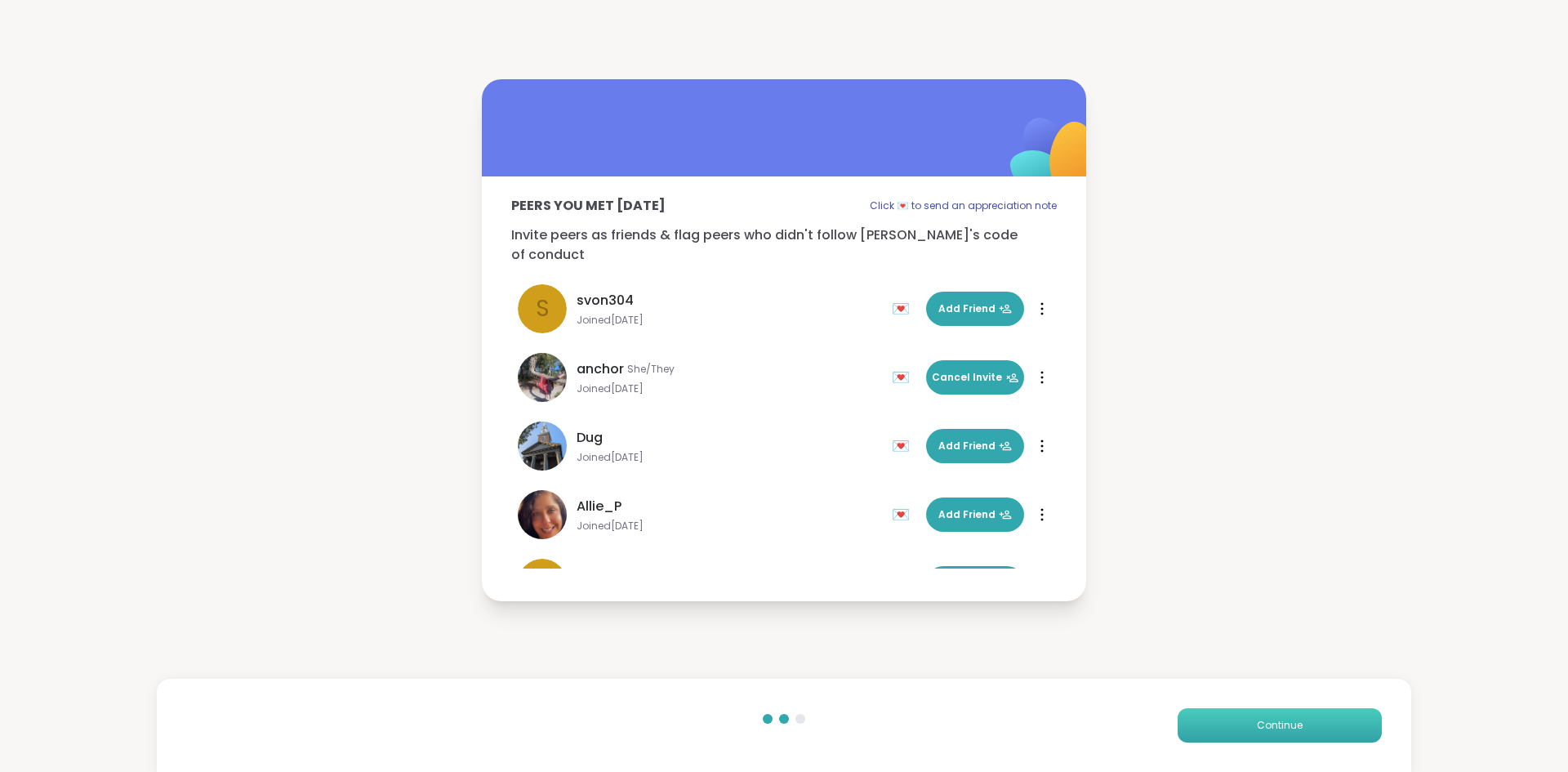
click at [1279, 726] on span "Continue" at bounding box center [1280, 725] width 46 height 15
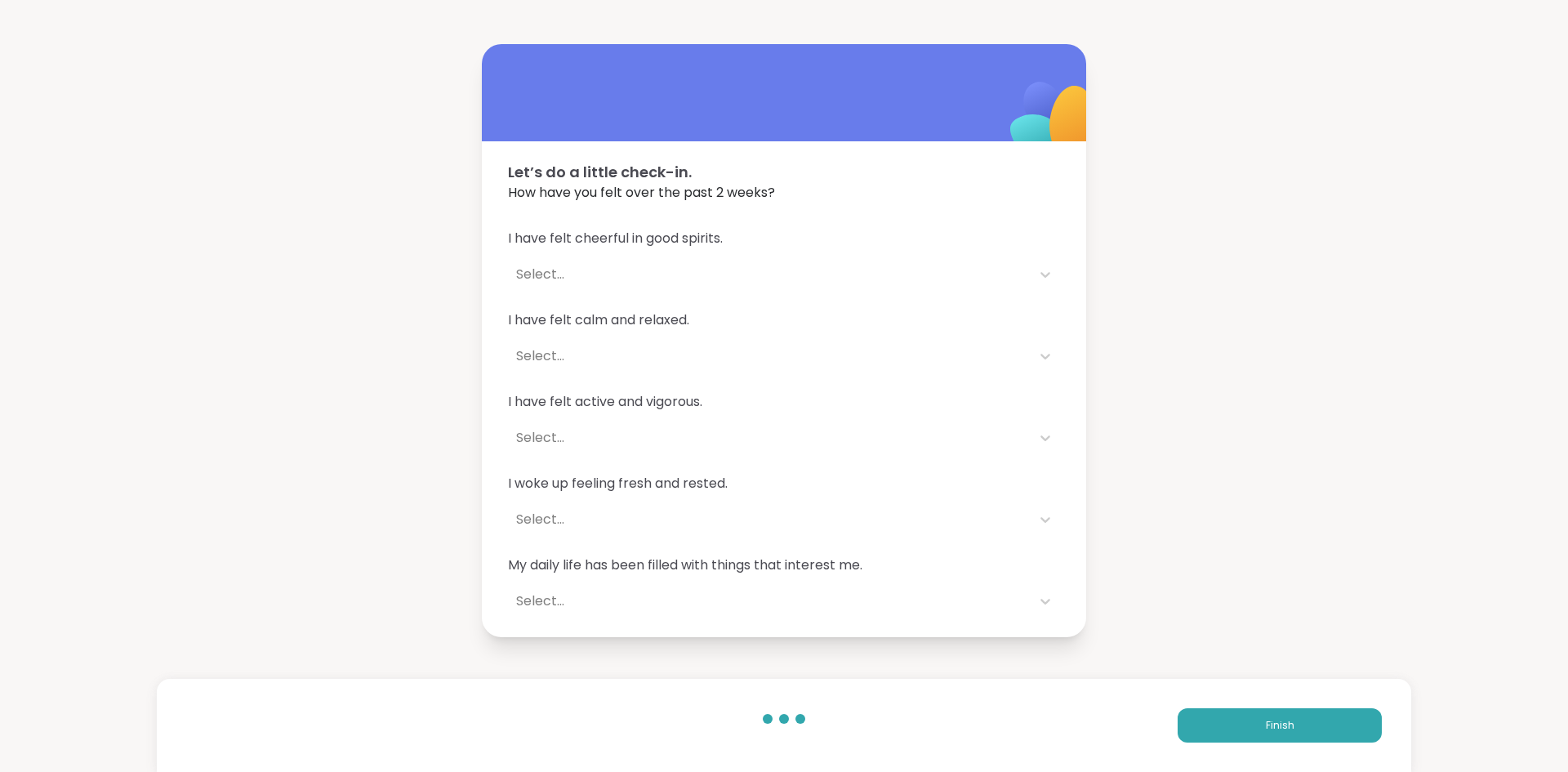
click at [724, 279] on div "Select..." at bounding box center [769, 274] width 506 height 19
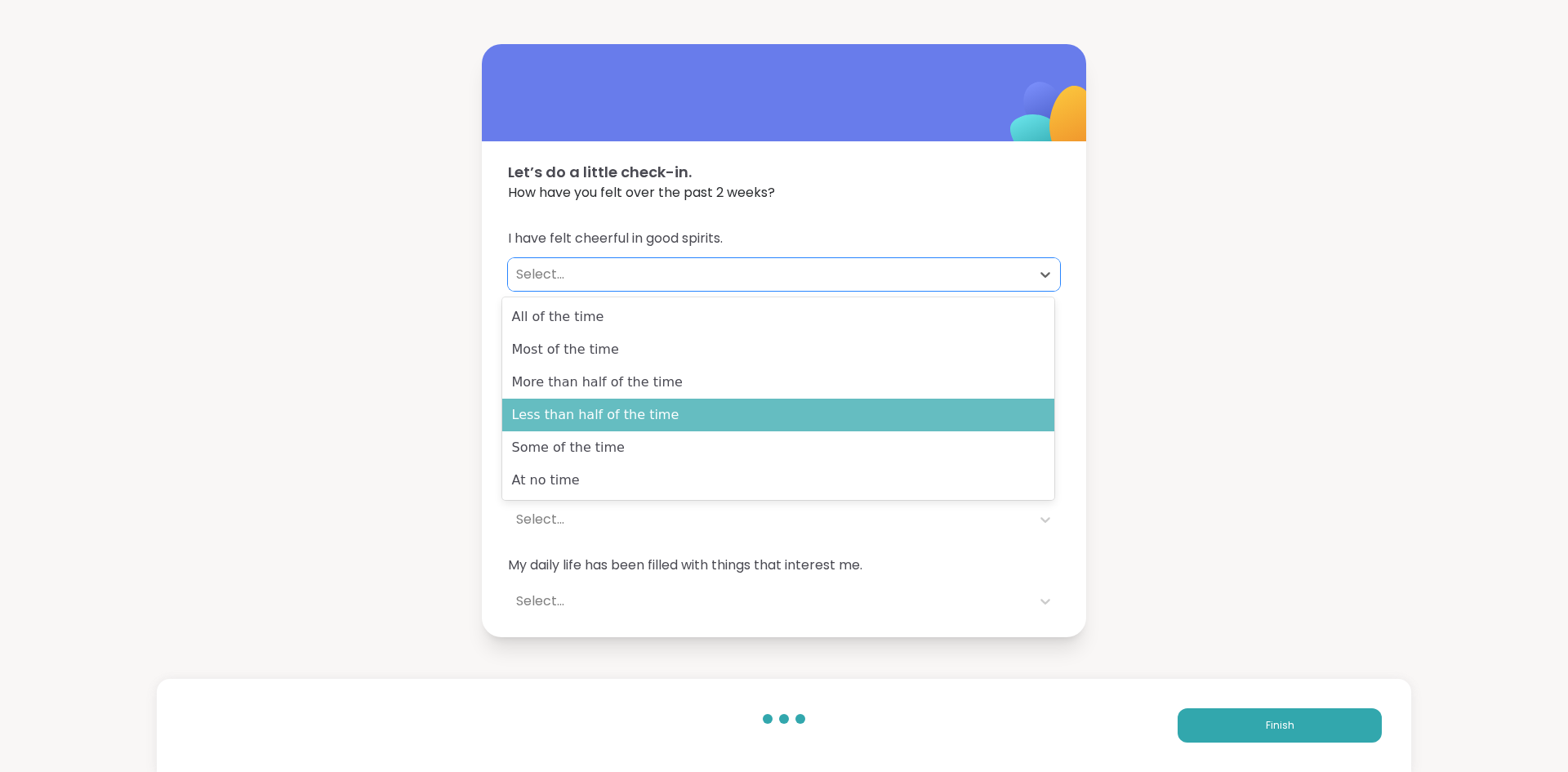
click at [735, 410] on div "Less than half of the time" at bounding box center [777, 414] width 552 height 33
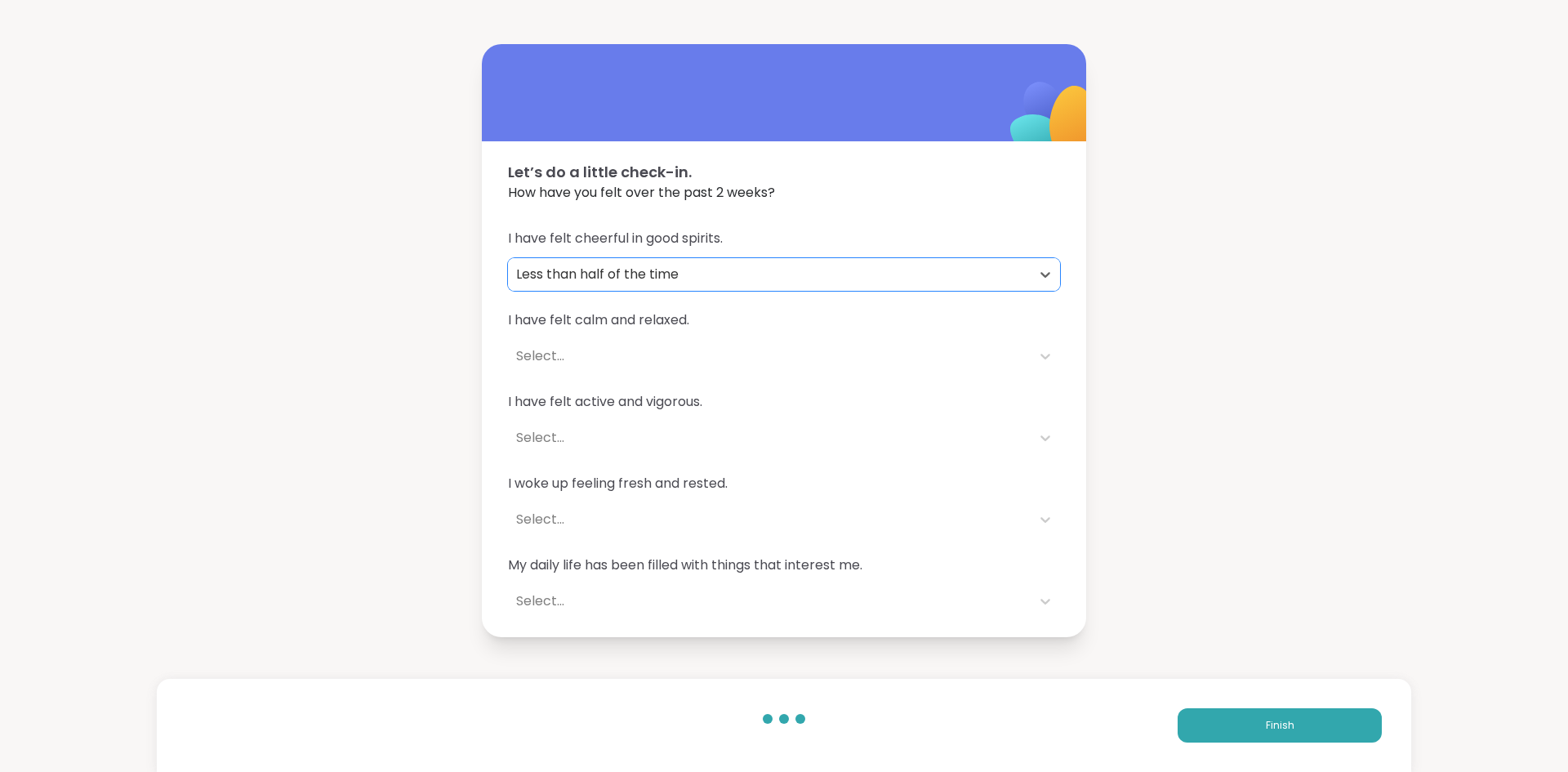
click at [753, 364] on div "Select..." at bounding box center [769, 356] width 506 height 19
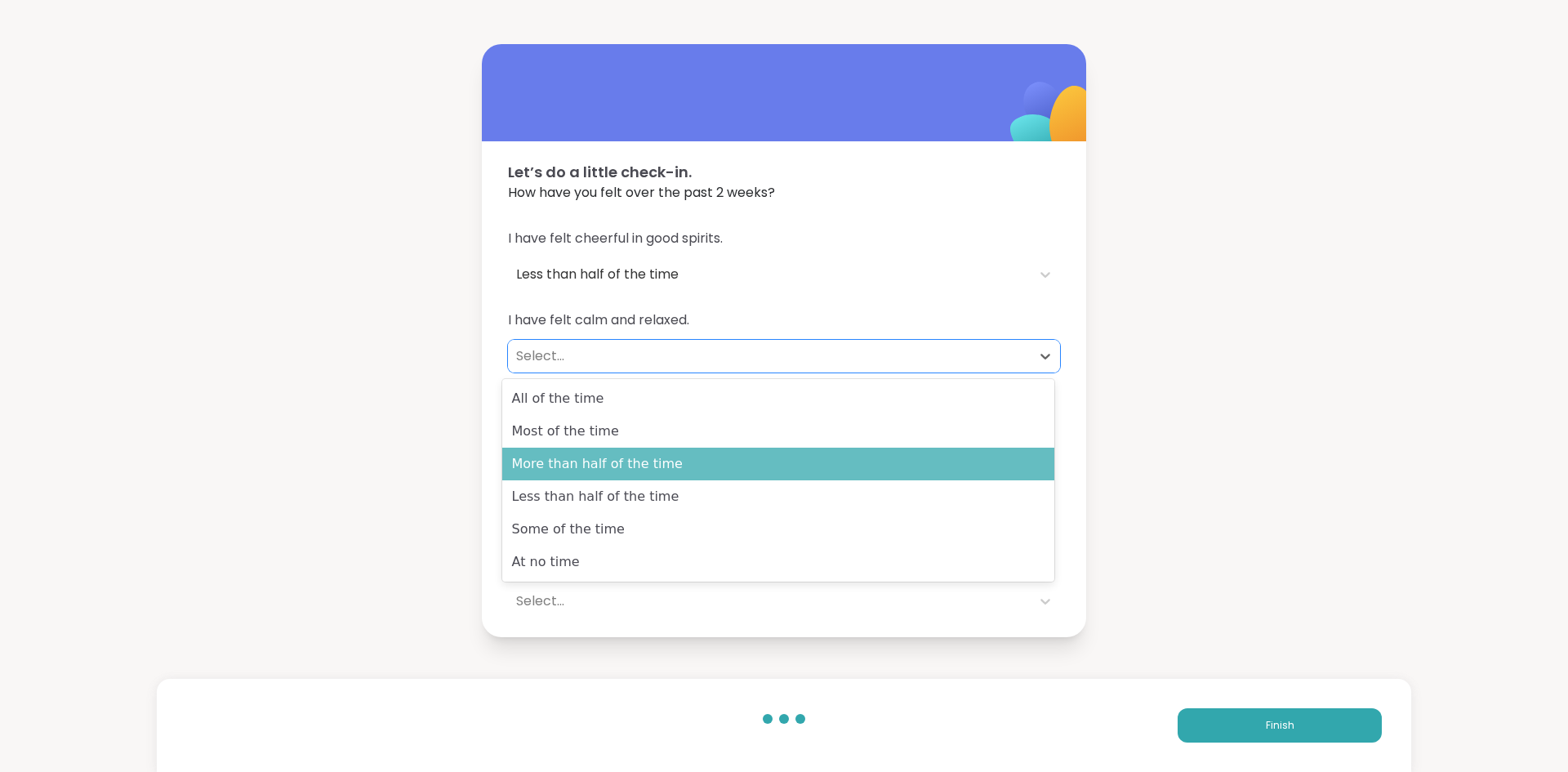
click at [741, 464] on div "More than half of the time" at bounding box center [777, 464] width 552 height 33
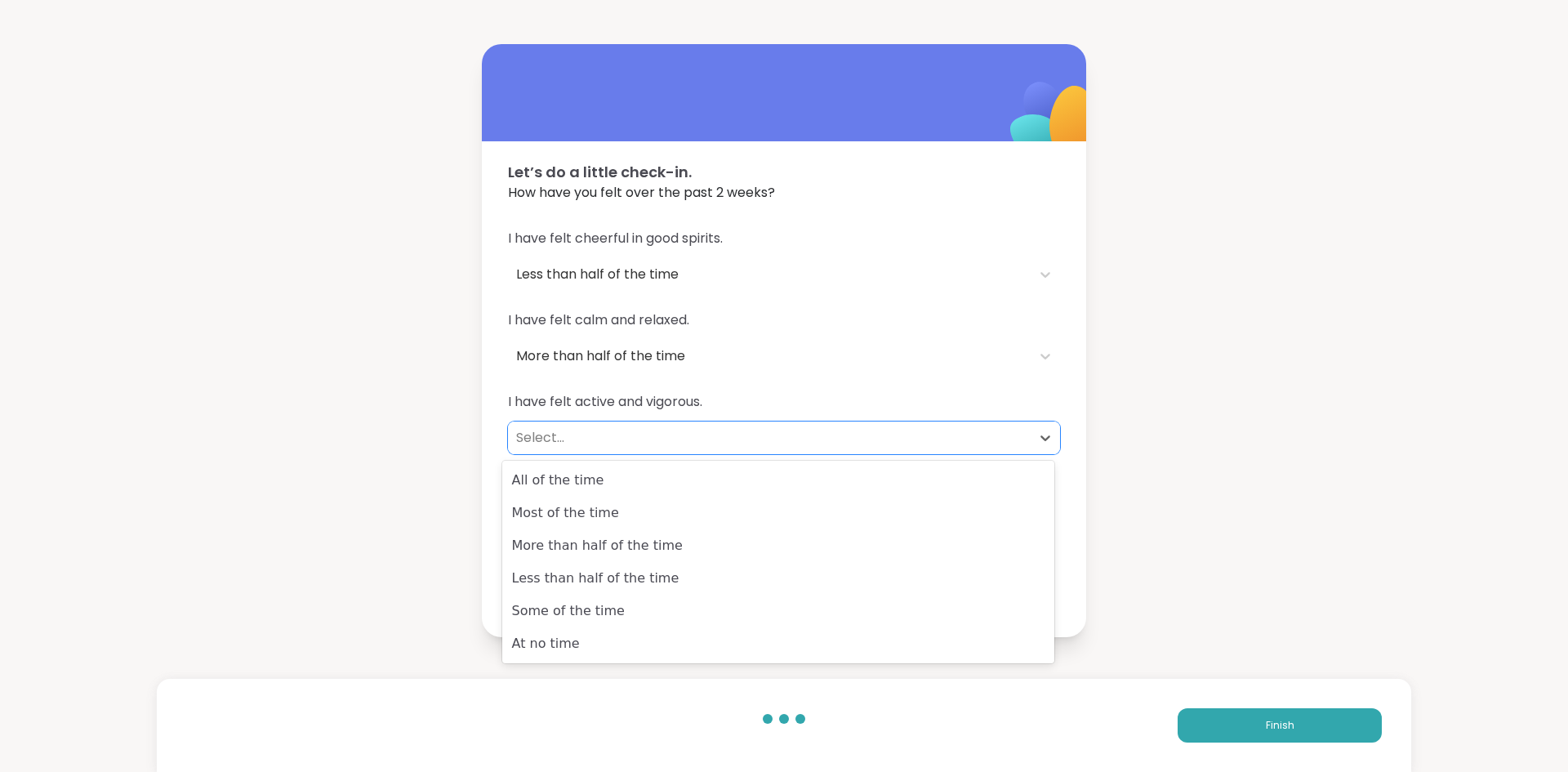
click at [784, 452] on div "Select..." at bounding box center [769, 437] width 523 height 33
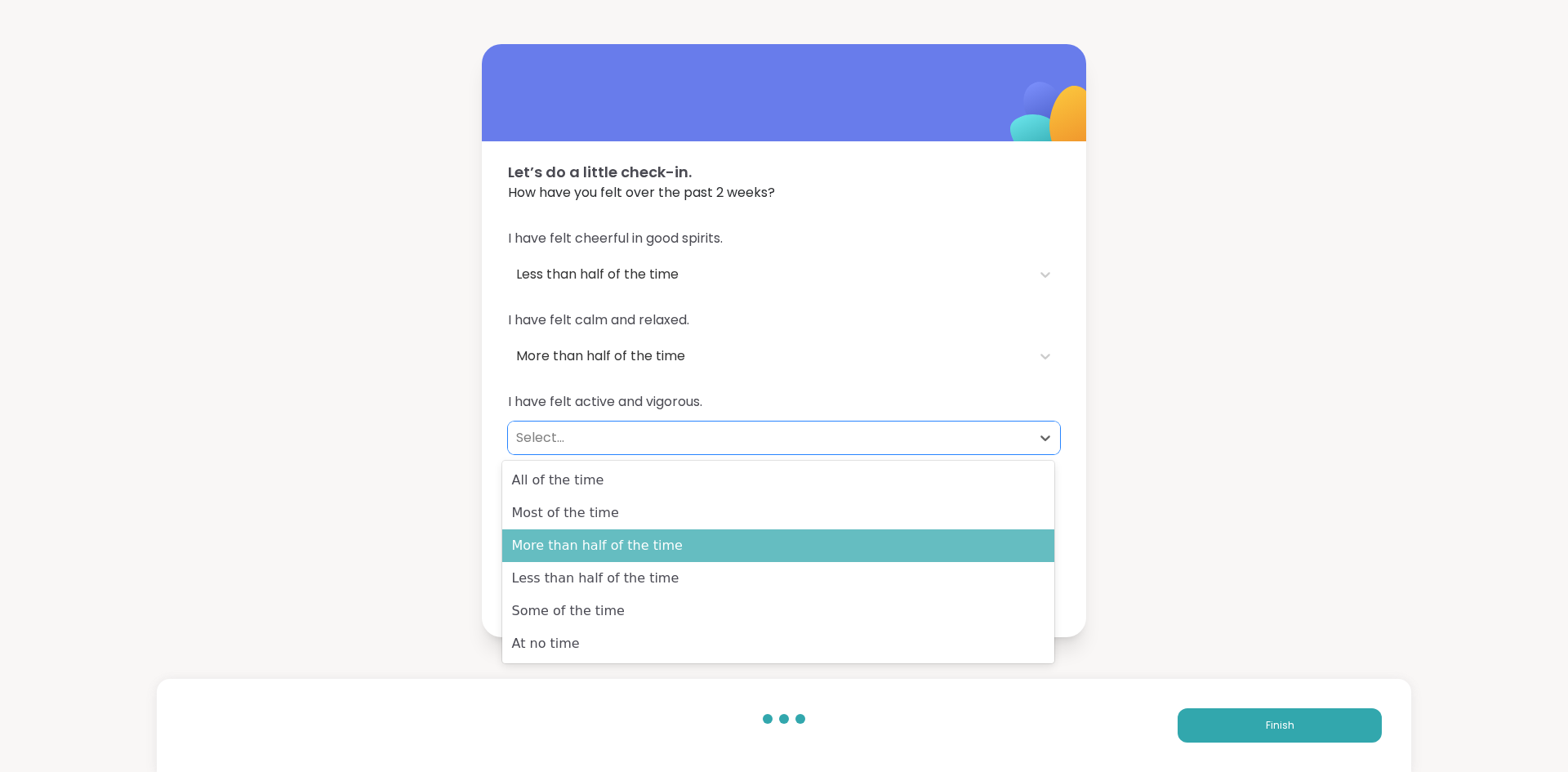
click at [780, 537] on div "More than half of the time" at bounding box center [777, 545] width 552 height 33
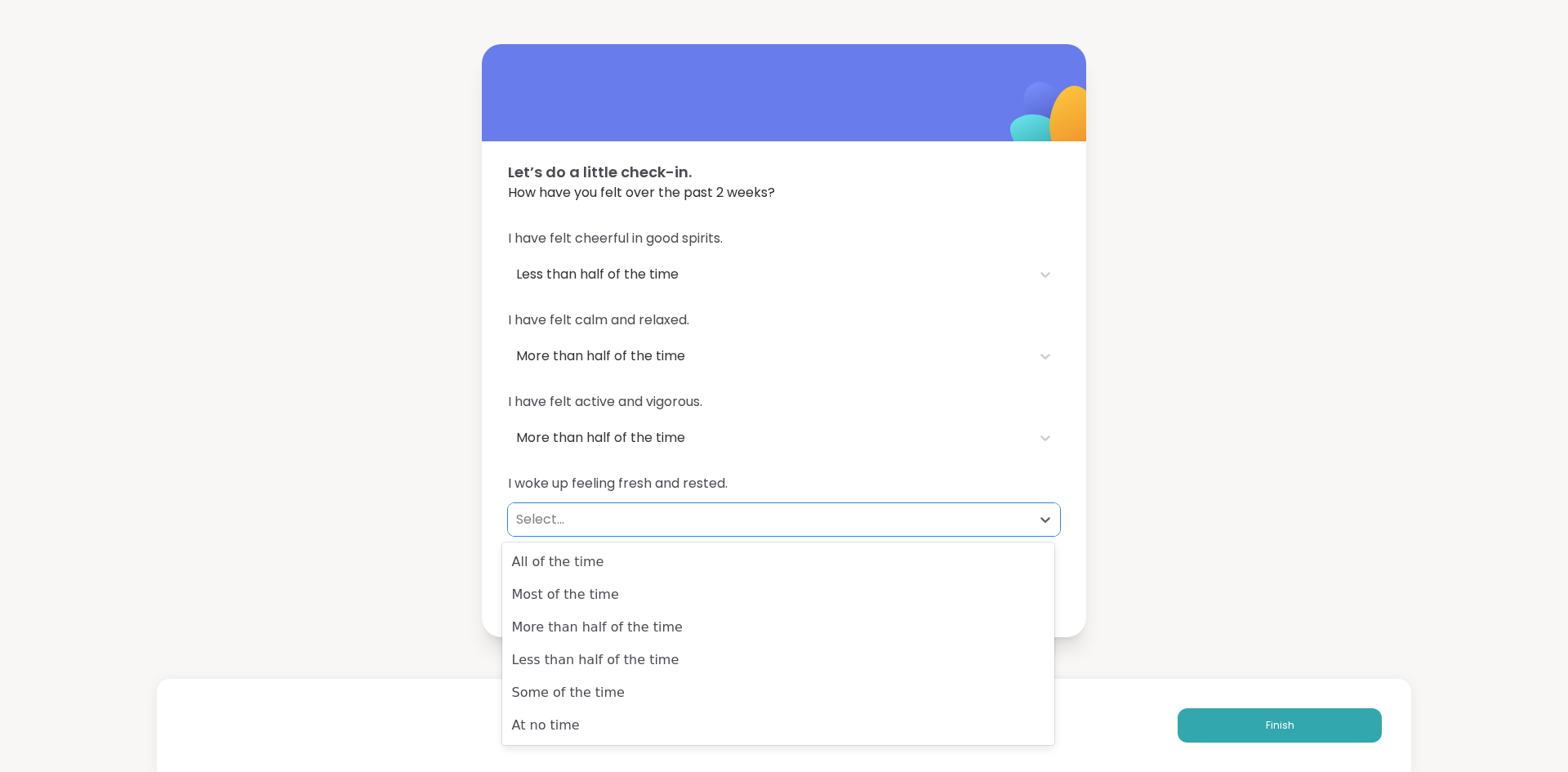
click at [811, 503] on div "Select..." at bounding box center [769, 518] width 523 height 33
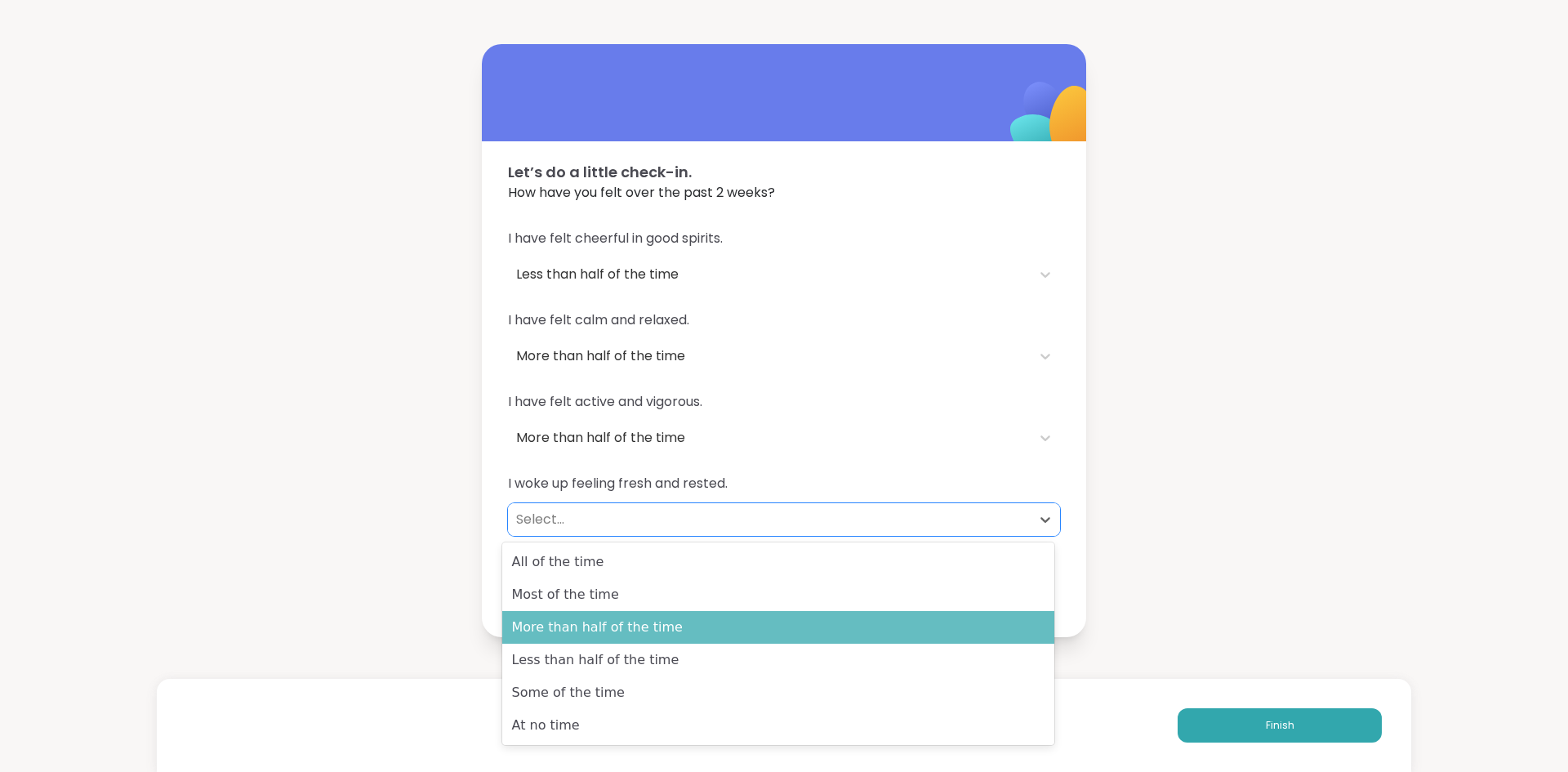
click at [814, 626] on div "More than half of the time" at bounding box center [777, 626] width 552 height 33
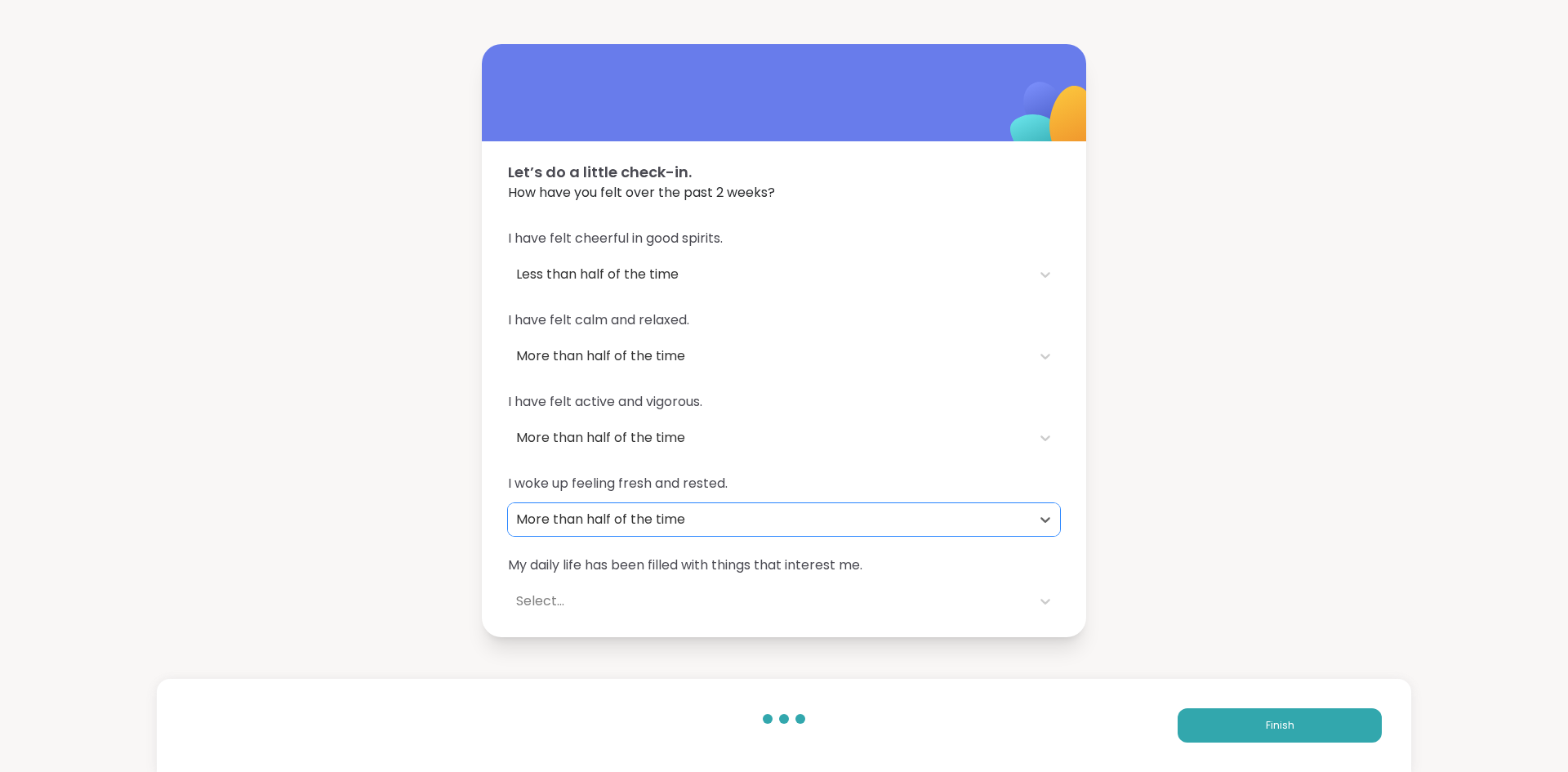
click at [887, 578] on div "My daily life has been filled with things that interest me. Select..." at bounding box center [784, 587] width 552 height 62
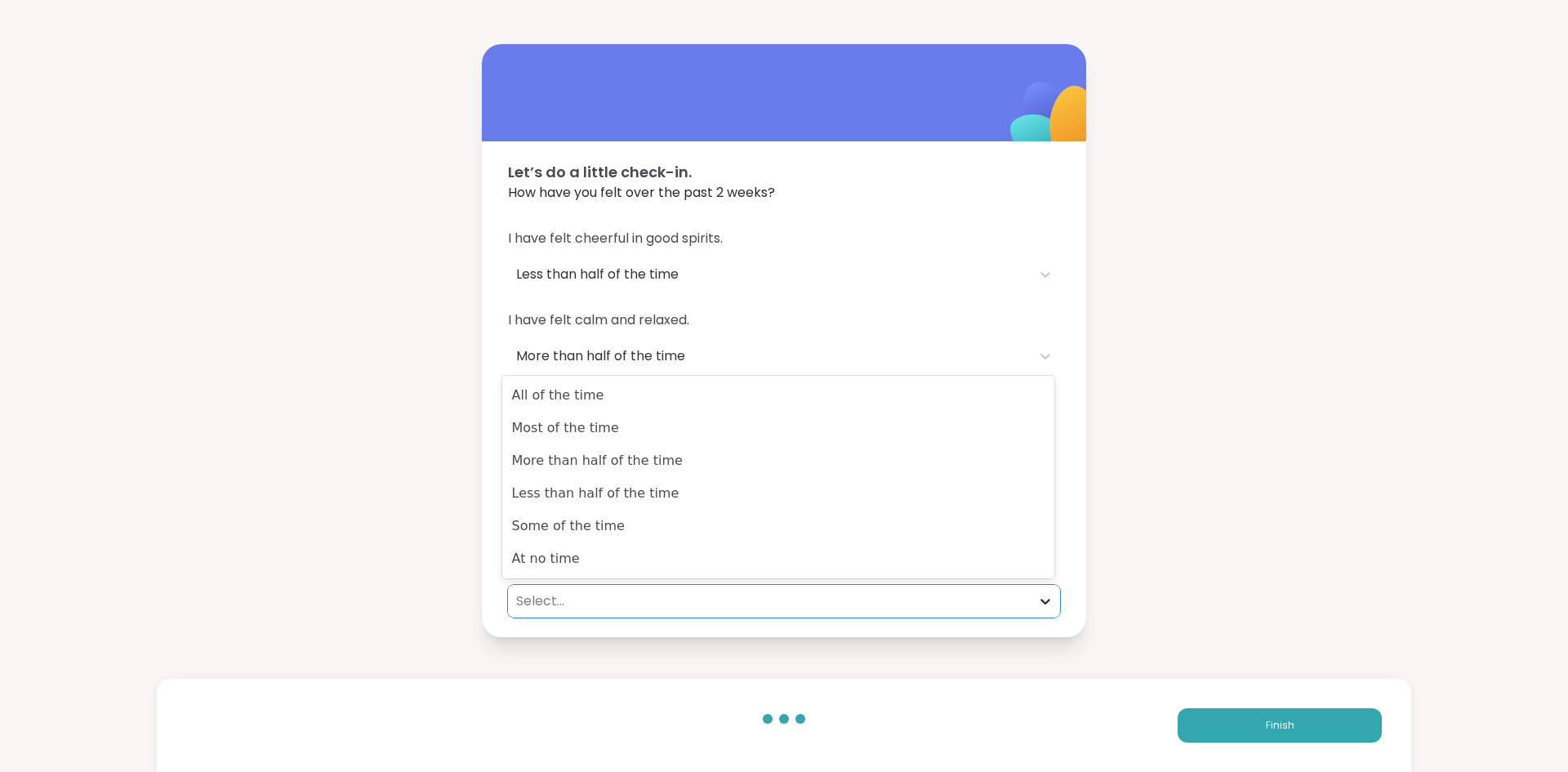
click at [1037, 588] on div at bounding box center [1045, 601] width 29 height 29
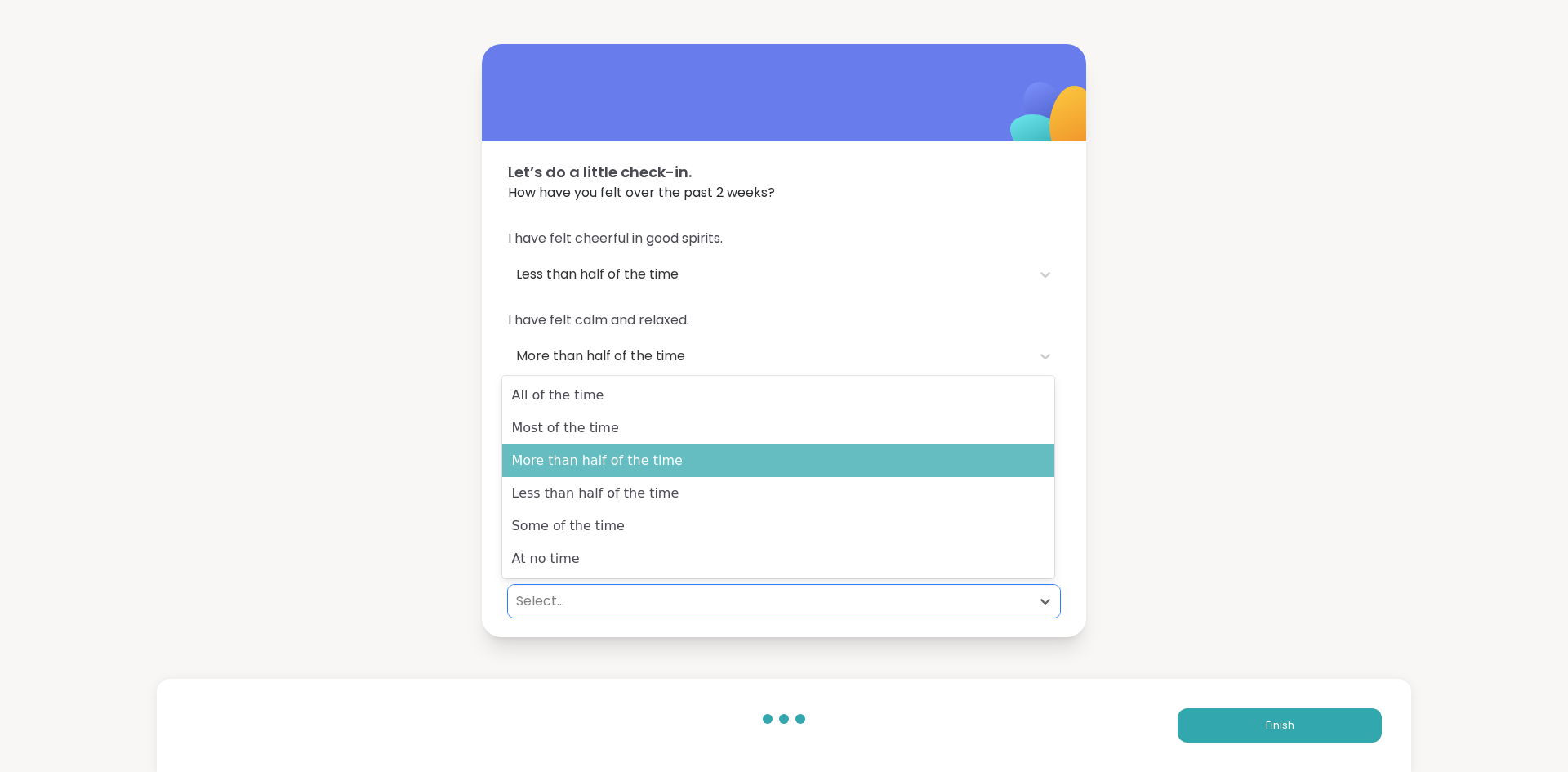
click at [943, 467] on div "More than half of the time" at bounding box center [777, 460] width 552 height 33
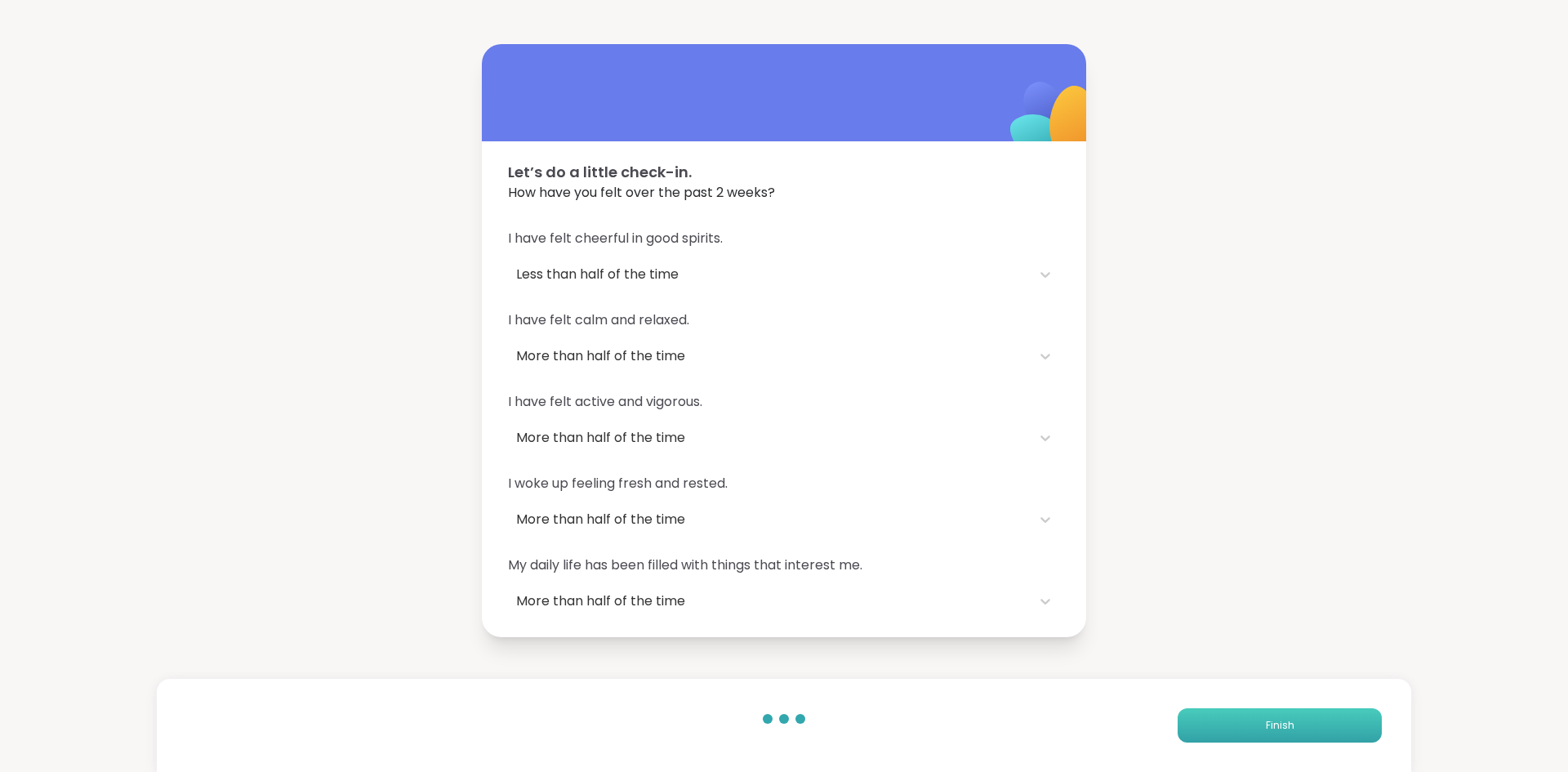
click at [1307, 738] on button "Finish" at bounding box center [1279, 724] width 204 height 34
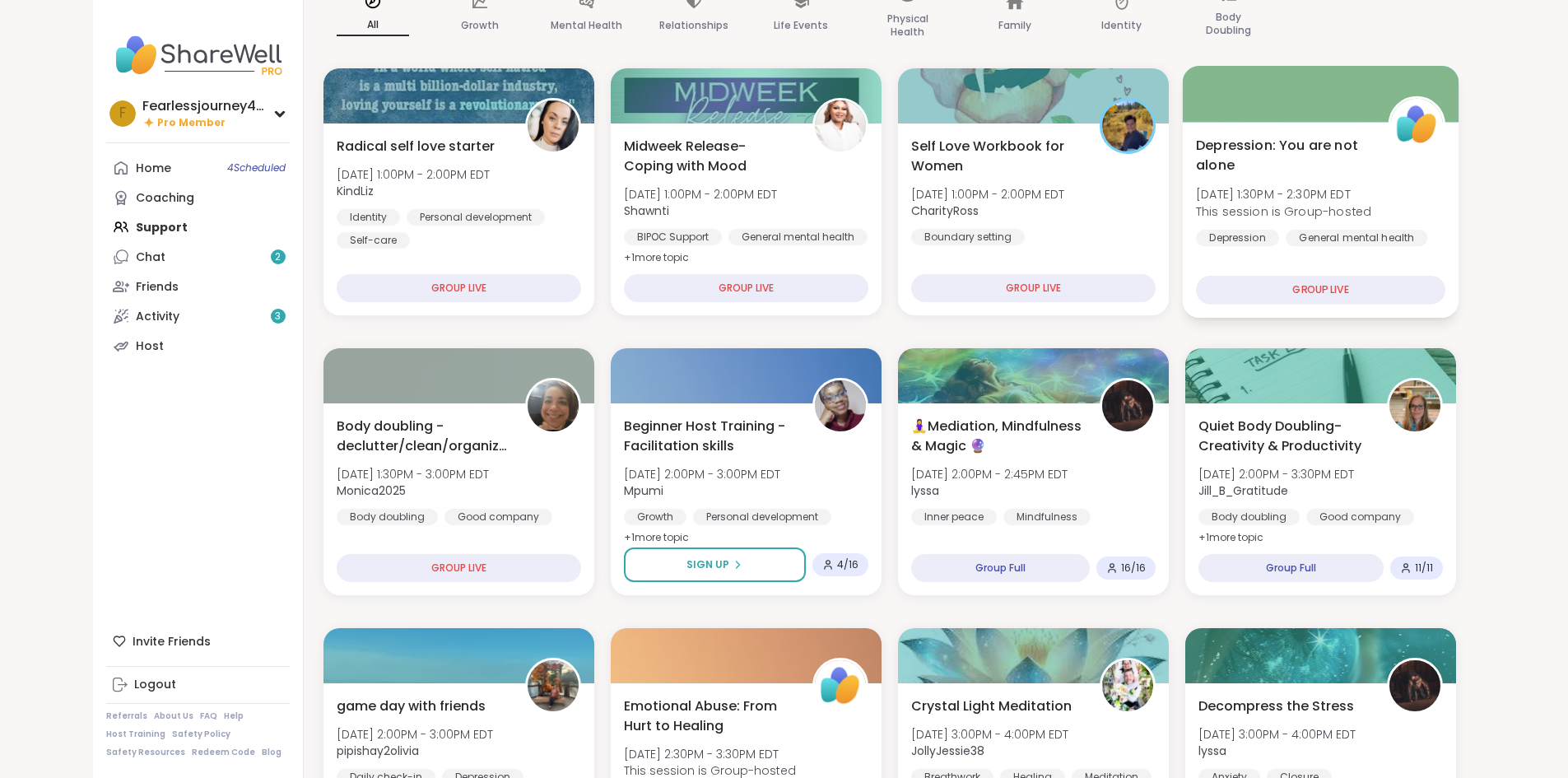
scroll to position [247, 0]
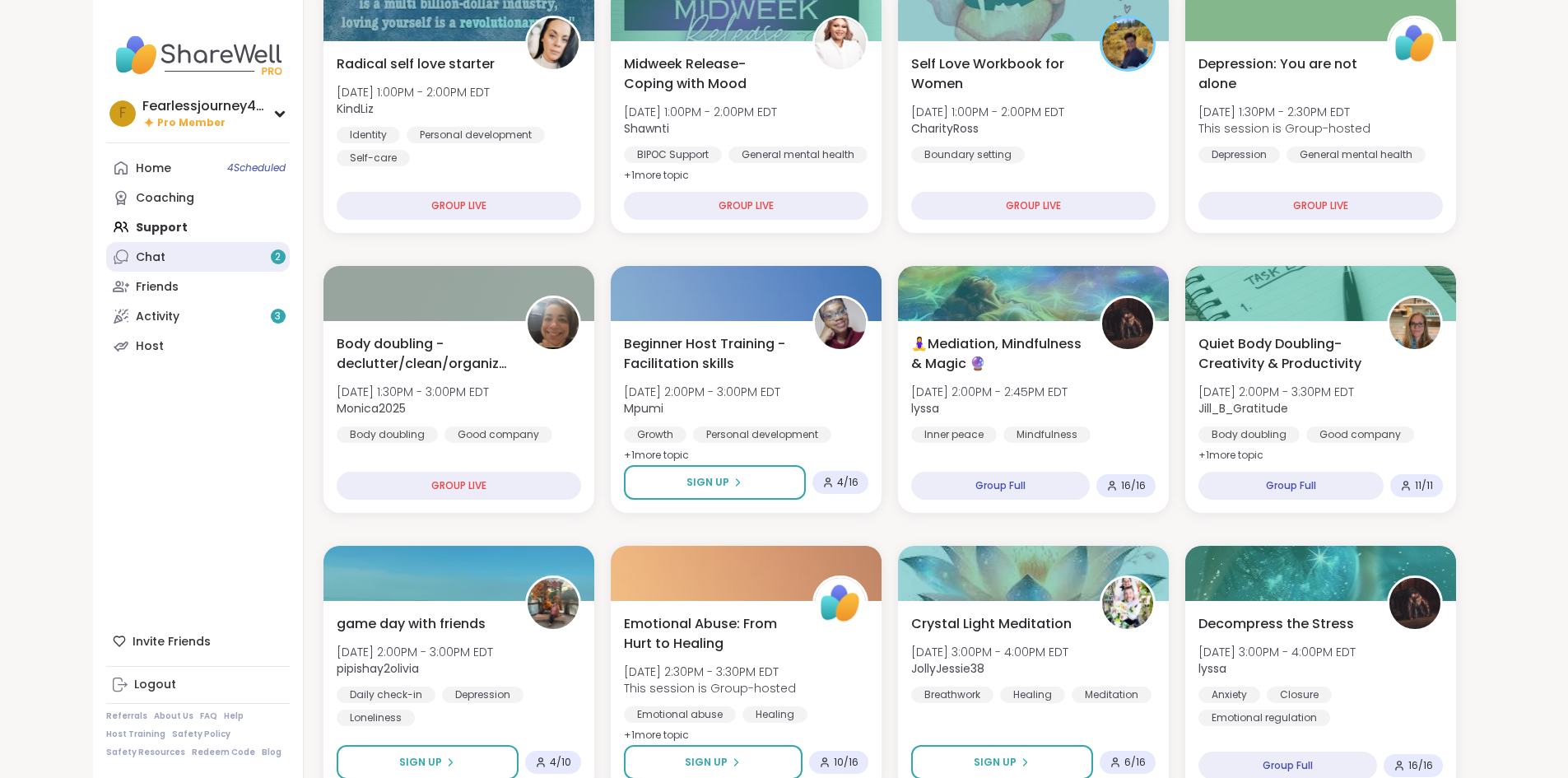
click at [106, 267] on link "Chat 2" at bounding box center [198, 256] width 183 height 29
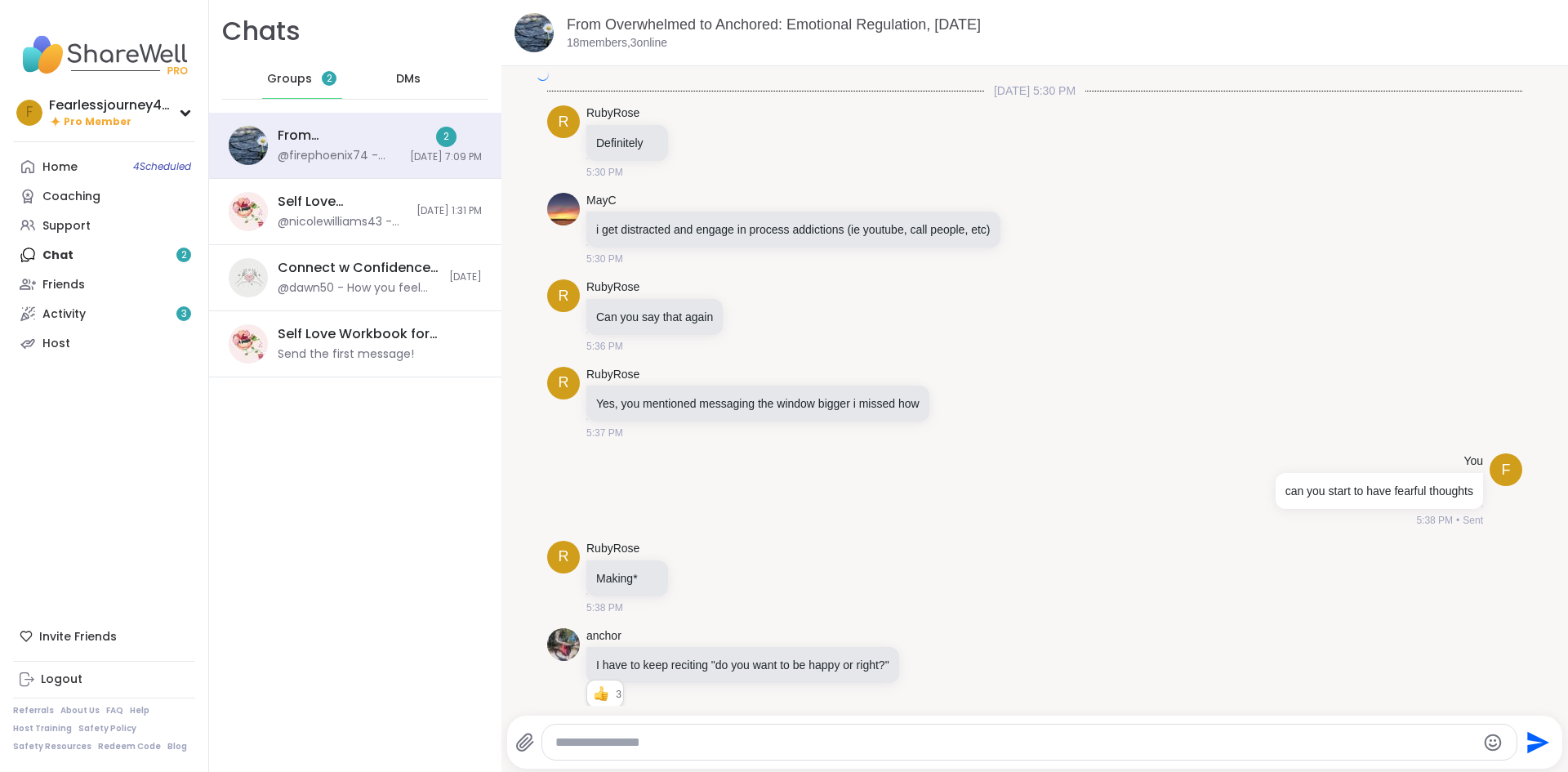
scroll to position [6660, 0]
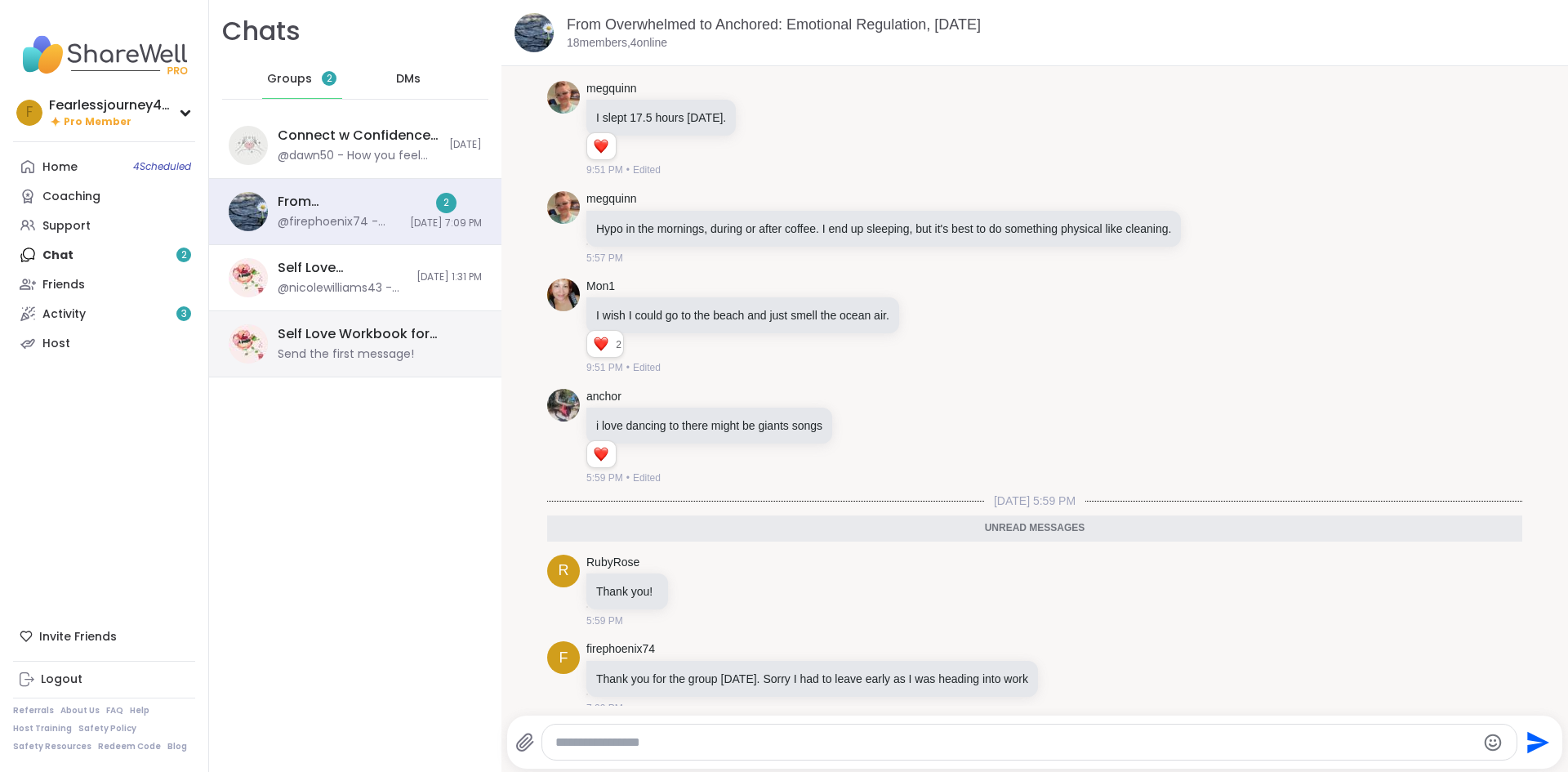
click at [348, 361] on div "Send the first message!" at bounding box center [345, 354] width 136 height 16
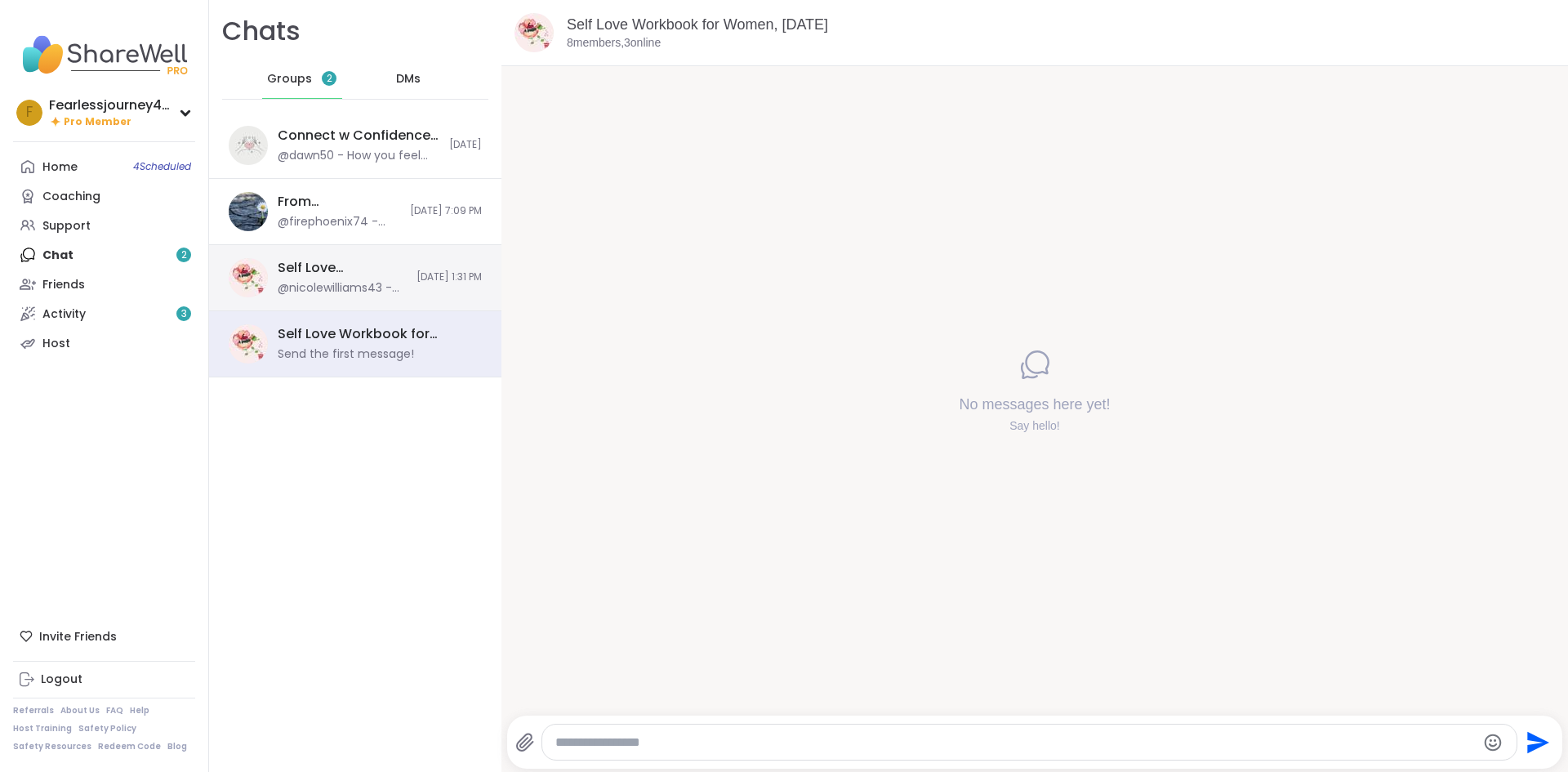
click at [368, 281] on div "@nicolewilliams43 - Brb tech issues" at bounding box center [342, 288] width 129 height 16
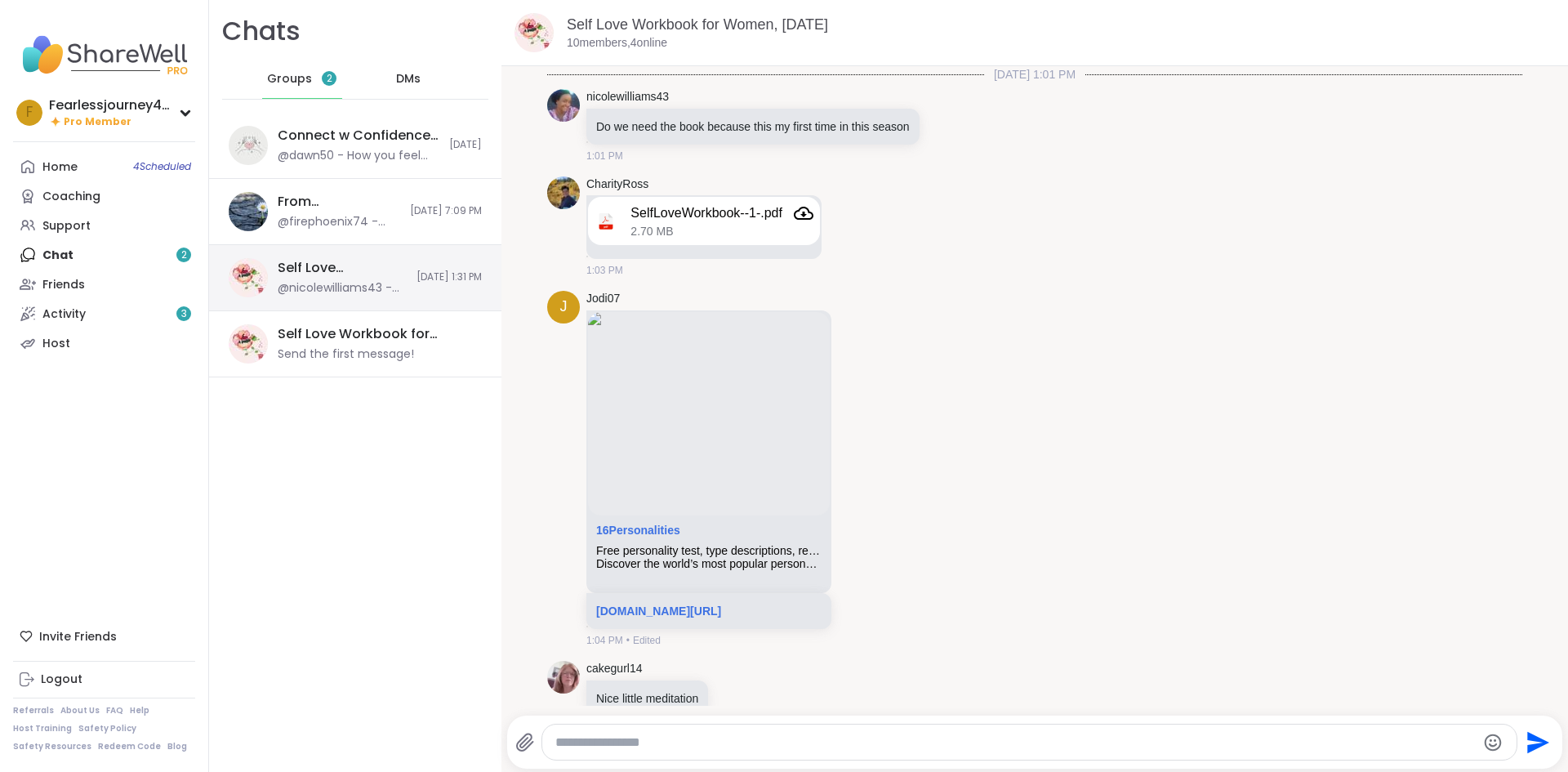
scroll to position [638, 0]
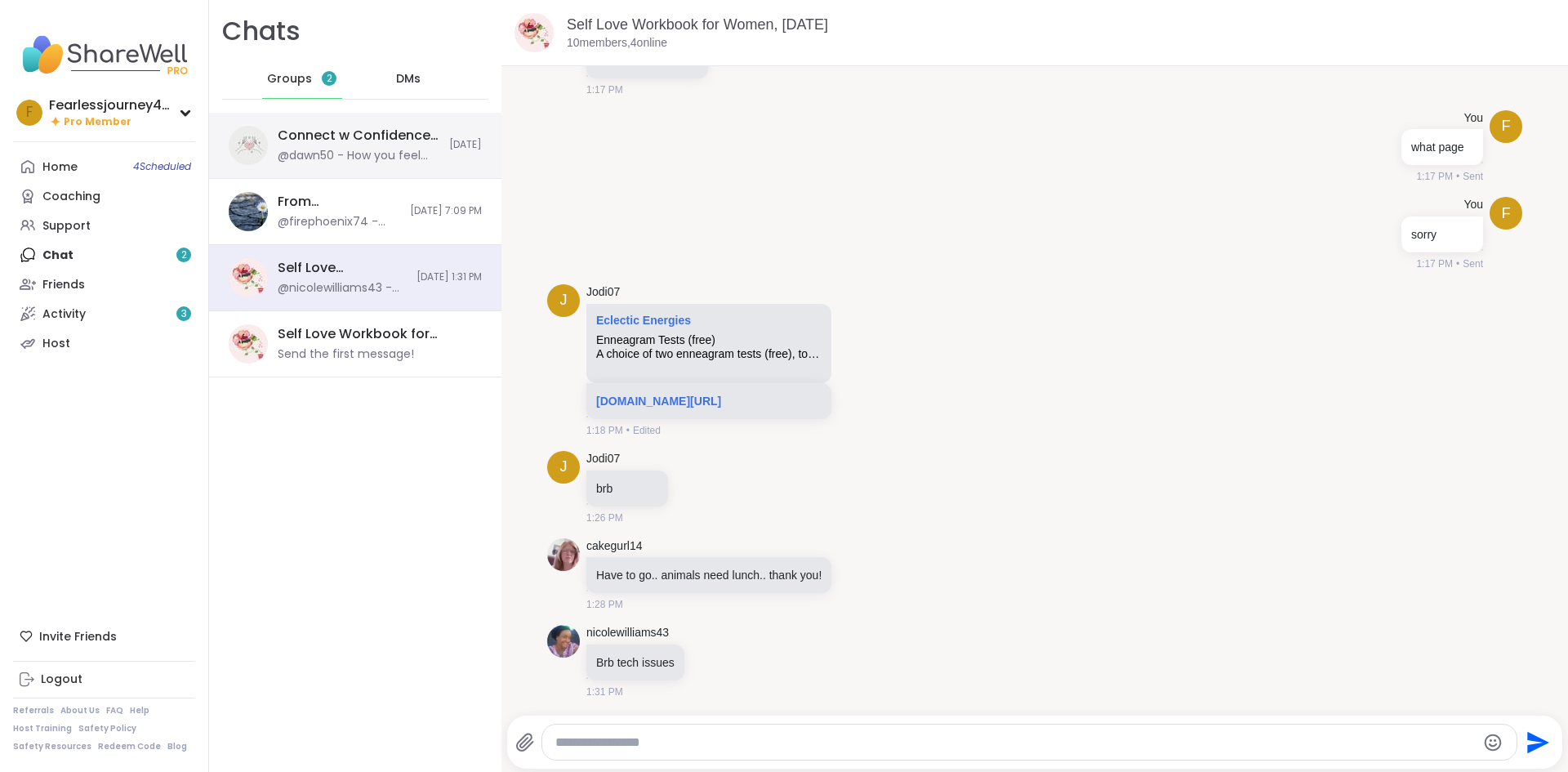
click at [375, 148] on div "@dawn50 - How you feel about yourself is more important than others opinions" at bounding box center [358, 155] width 162 height 16
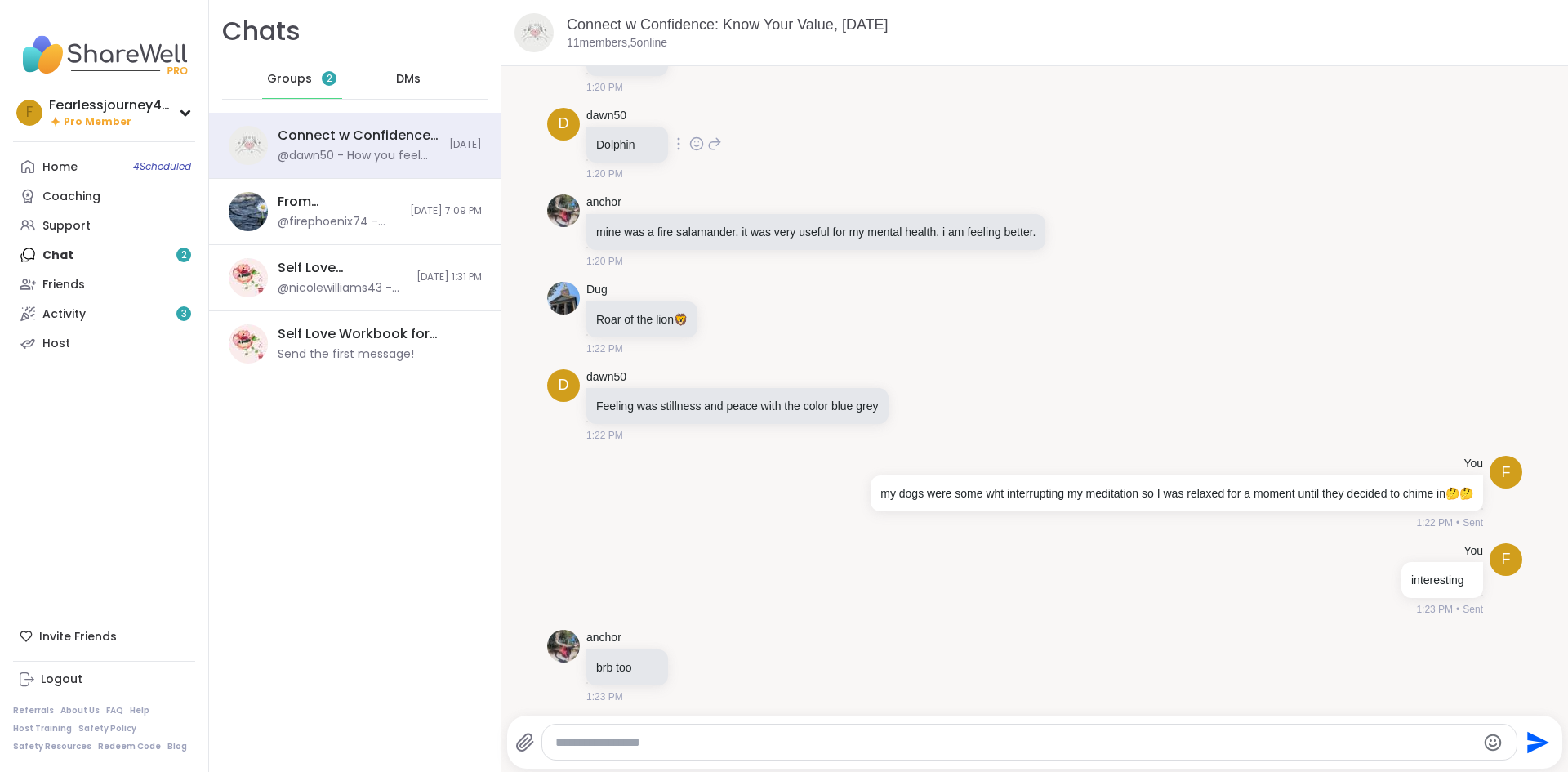
scroll to position [351, 0]
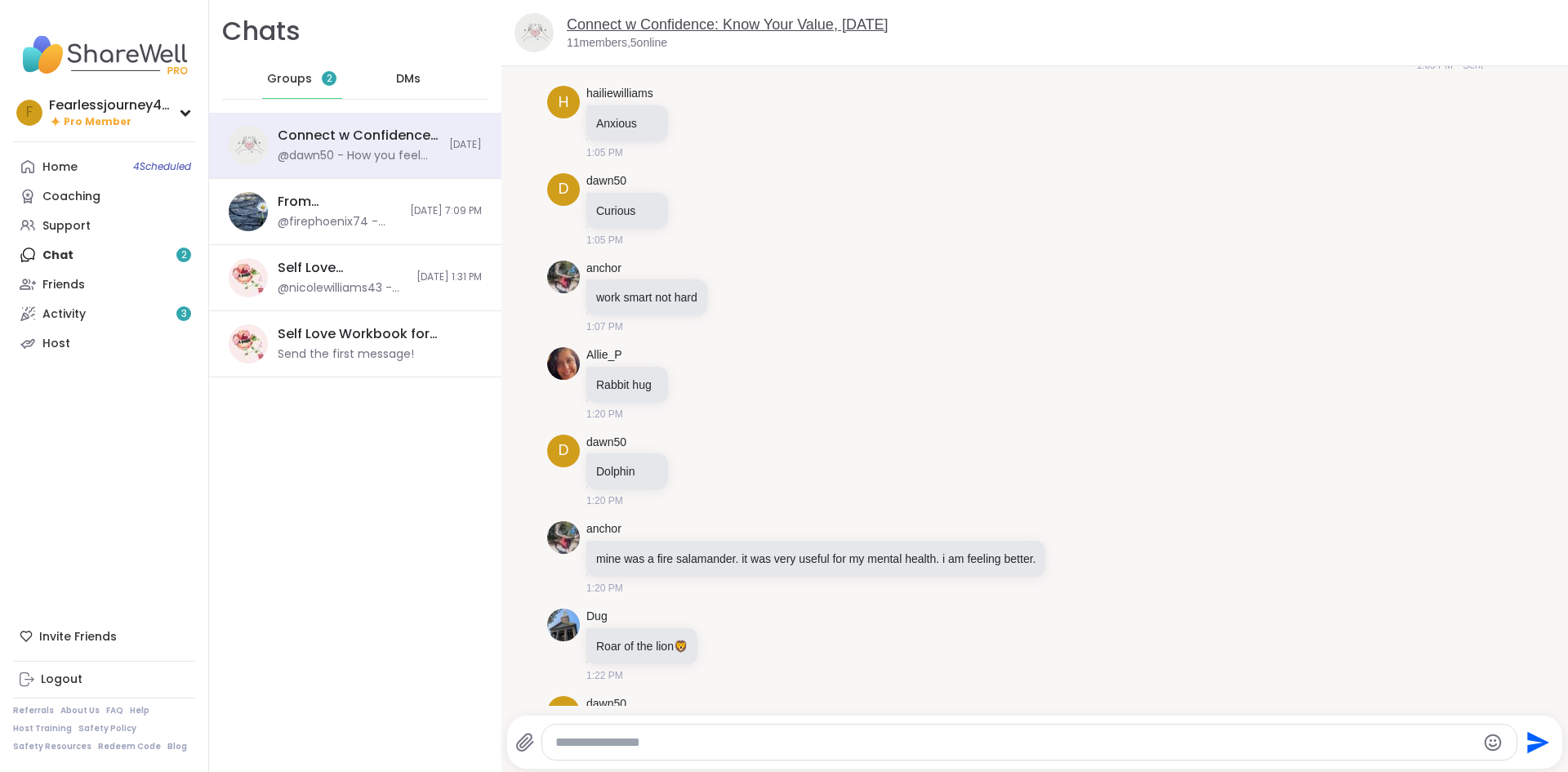
click at [624, 25] on link "Connect w Confidence: Know Your Value, [DATE]" at bounding box center [727, 24] width 322 height 16
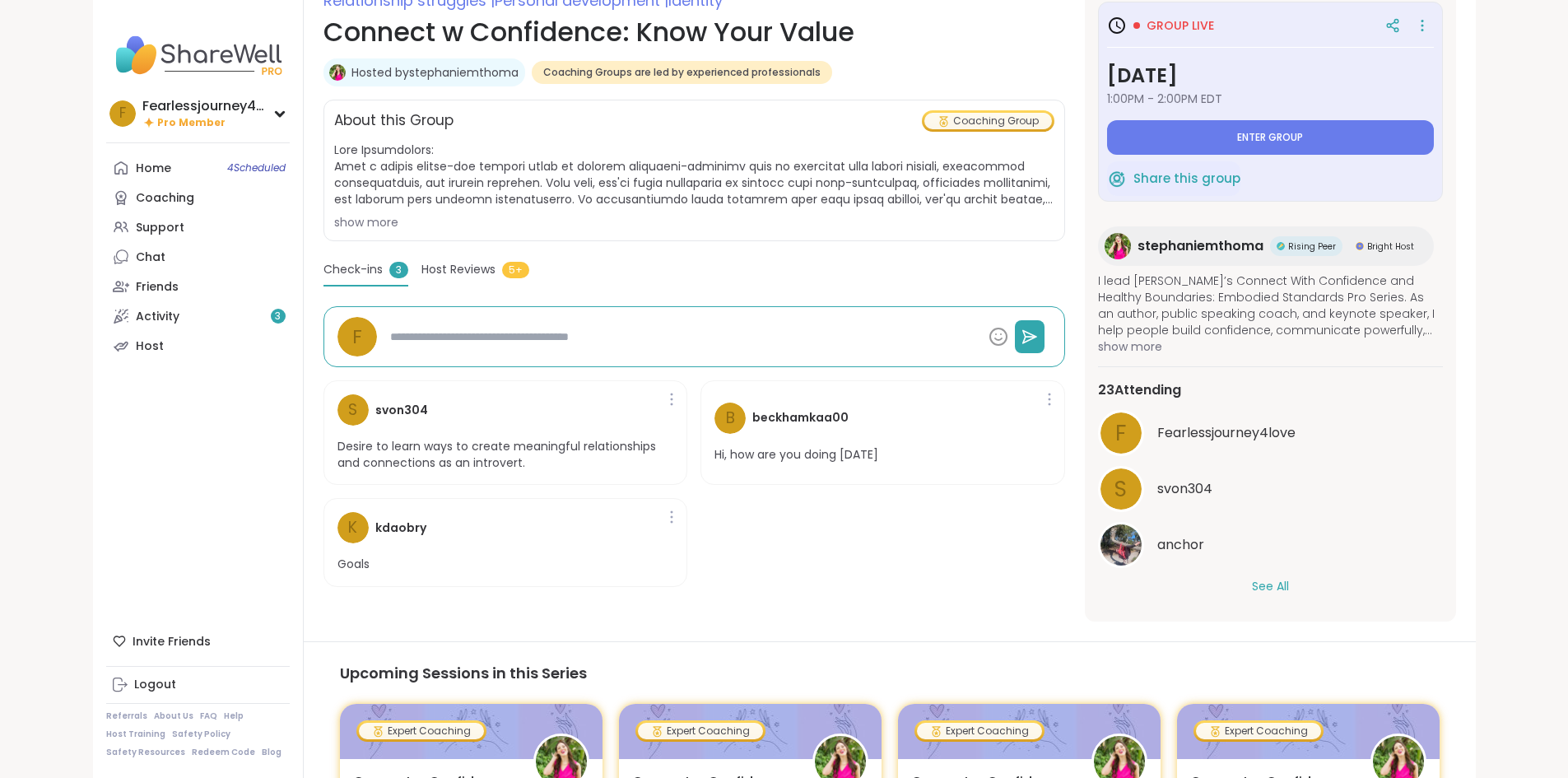
scroll to position [492, 0]
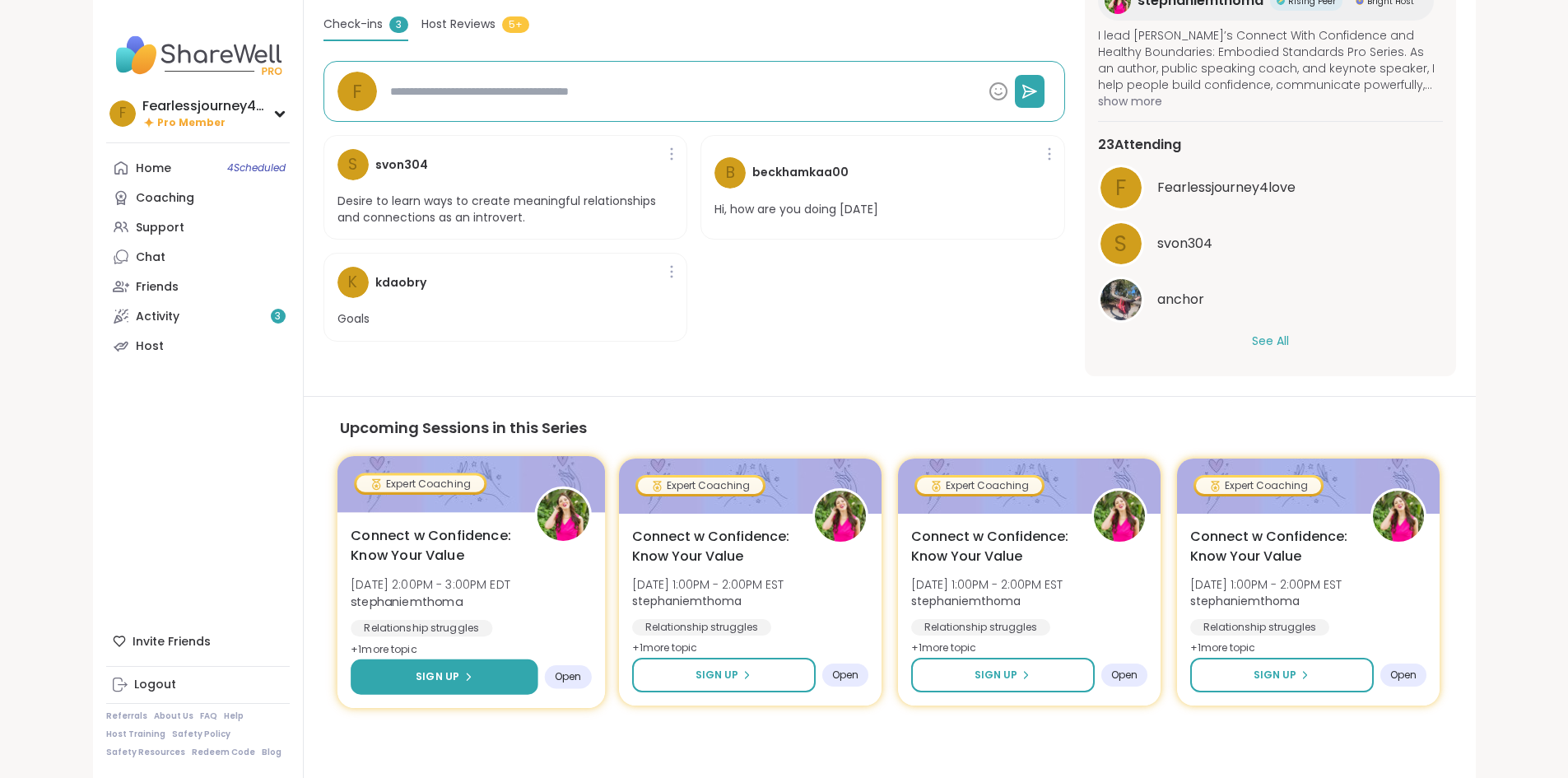
click at [441, 682] on button "Sign Up" at bounding box center [444, 677] width 187 height 36
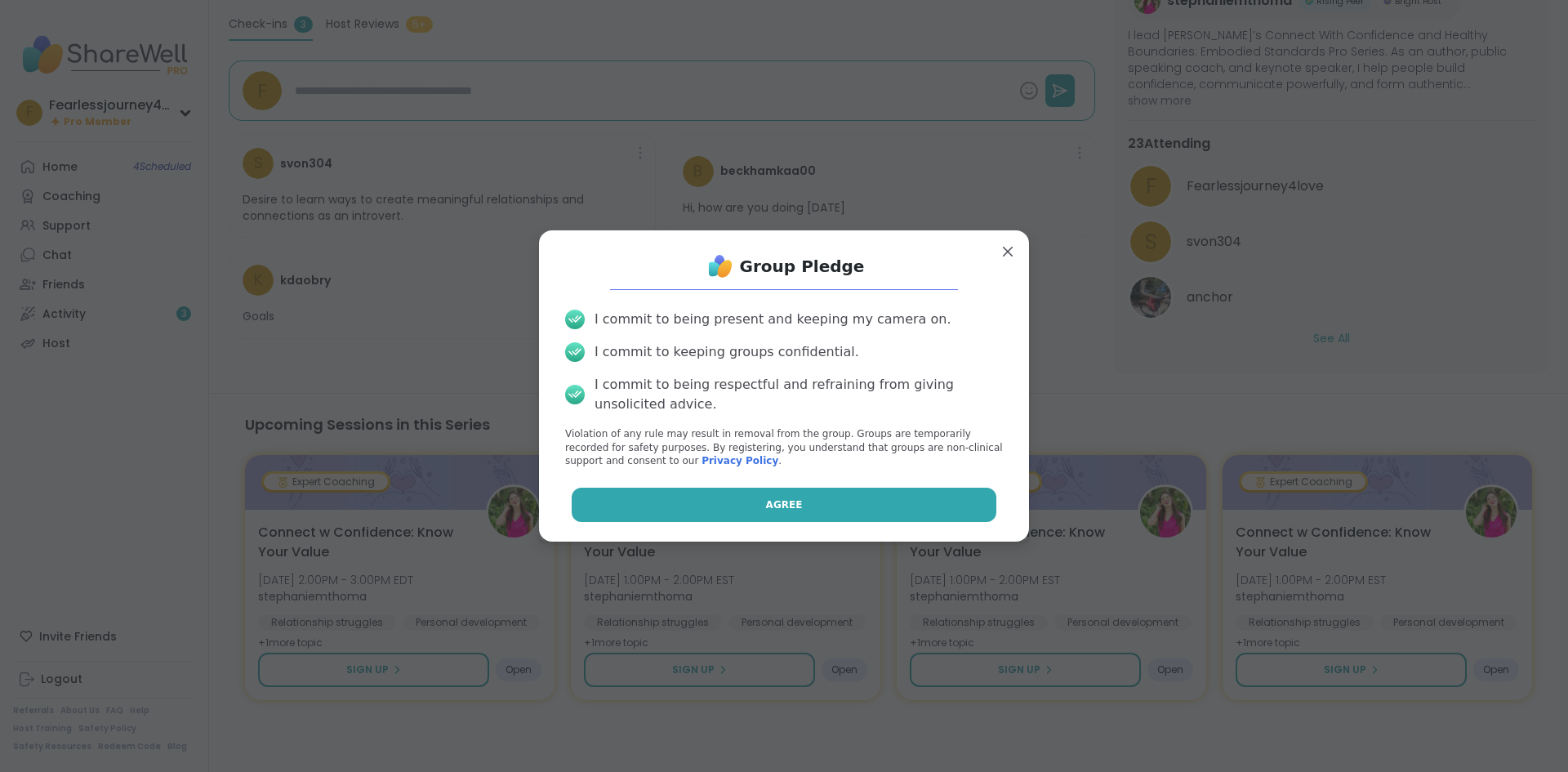
click at [809, 509] on button "Agree" at bounding box center [784, 504] width 426 height 34
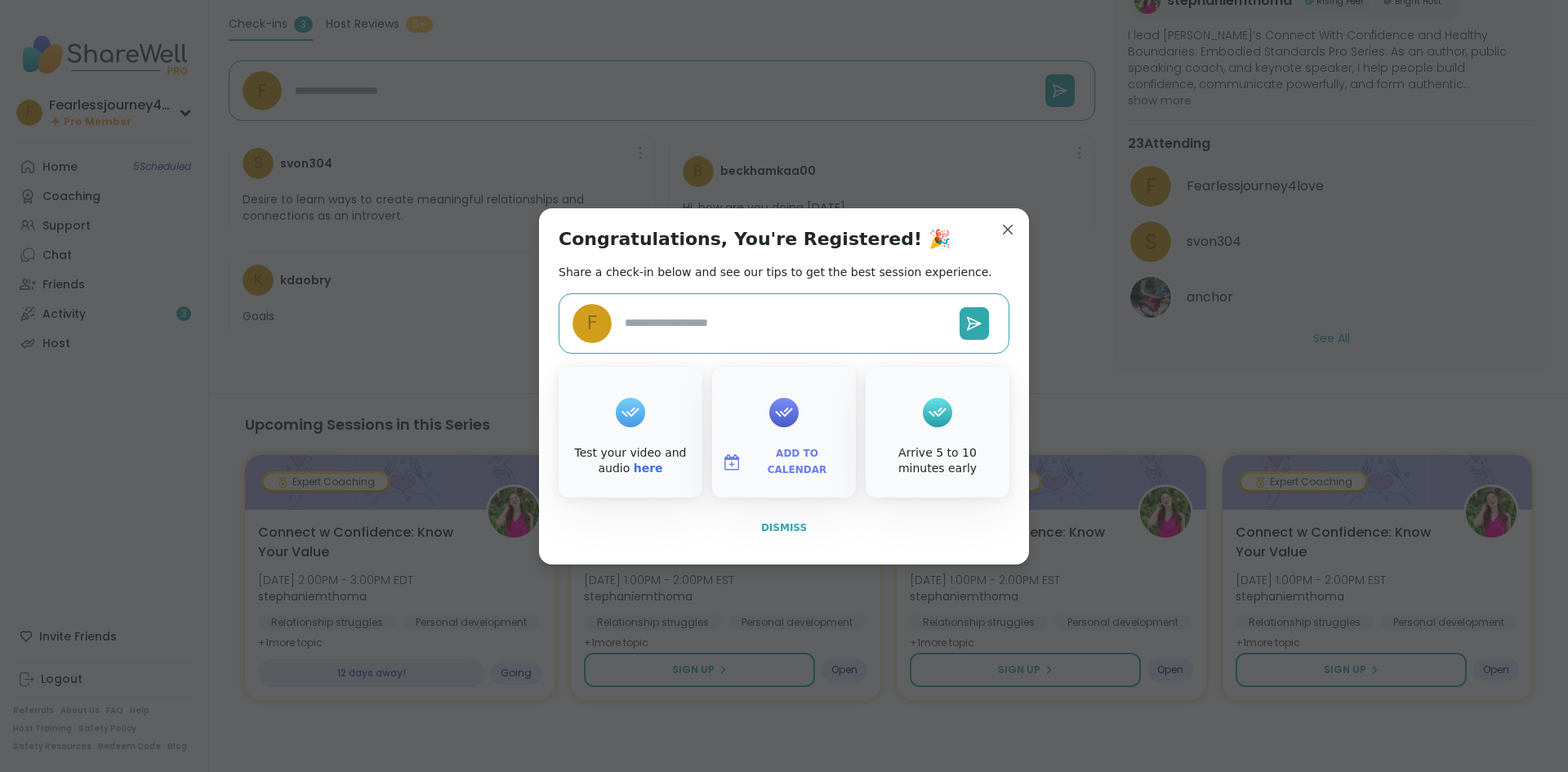
click at [782, 531] on span "Dismiss" at bounding box center [784, 527] width 46 height 11
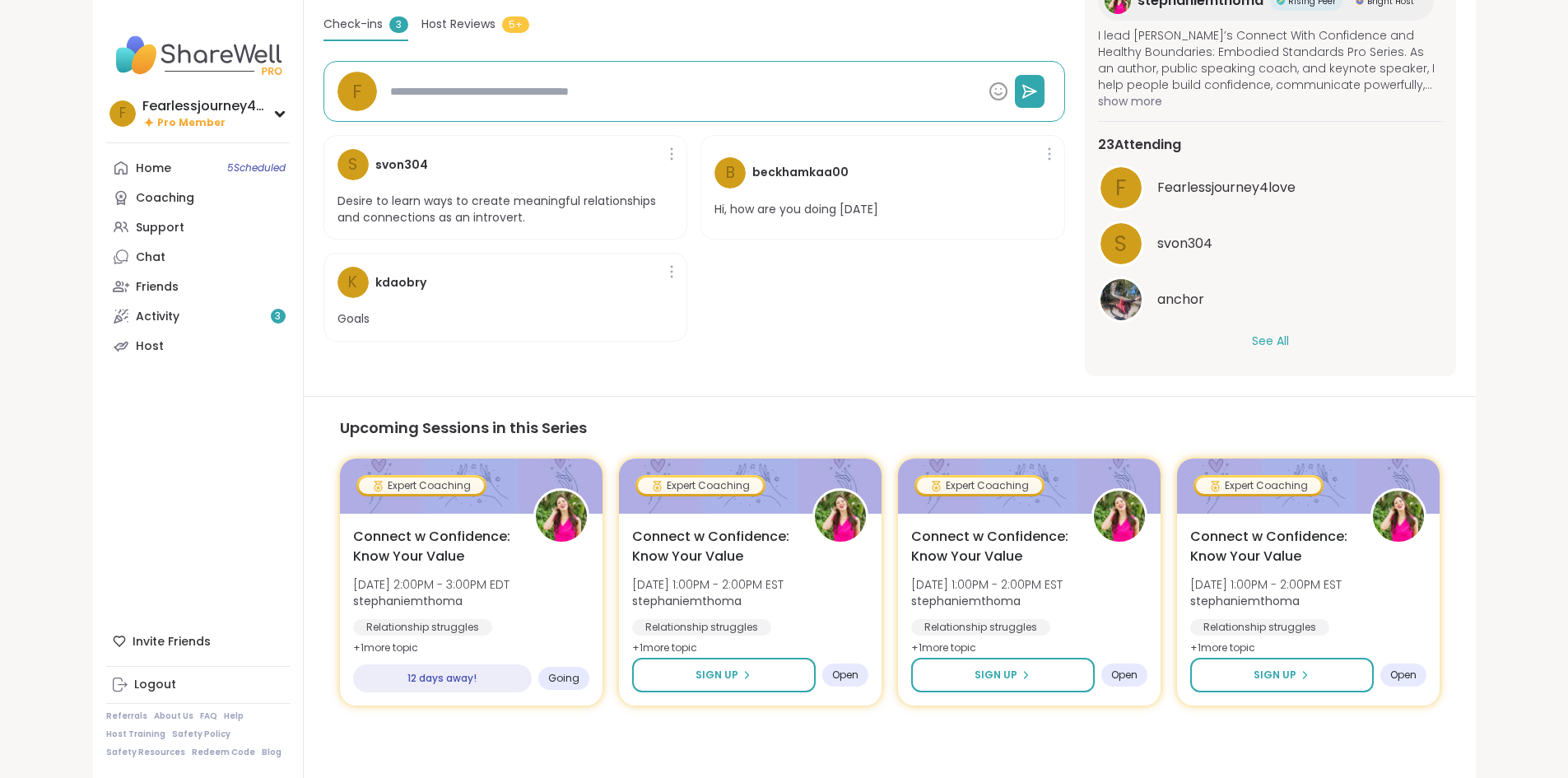
type textarea "*"
